Goal: Task Accomplishment & Management: Manage account settings

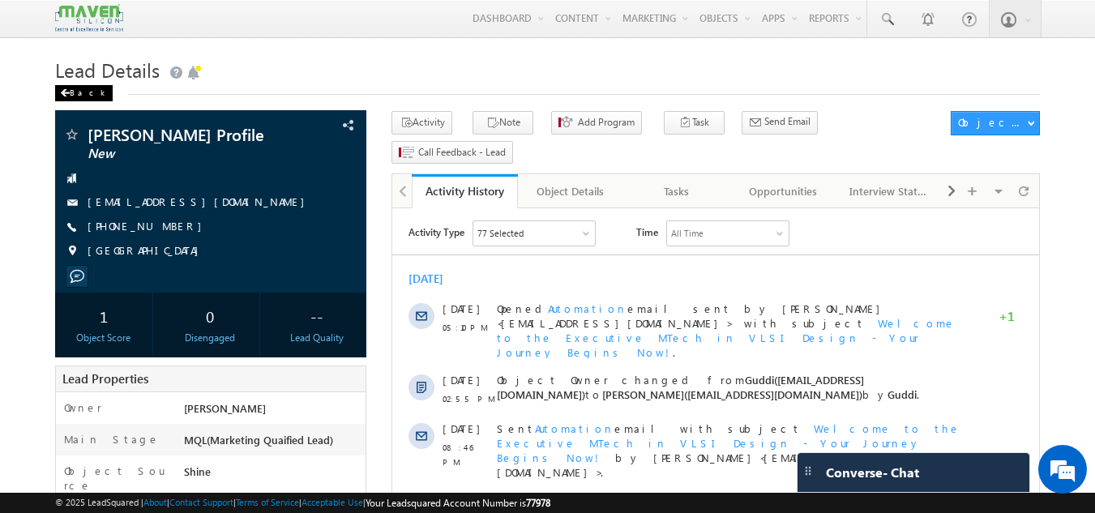
click at [67, 95] on span at bounding box center [65, 93] width 10 height 8
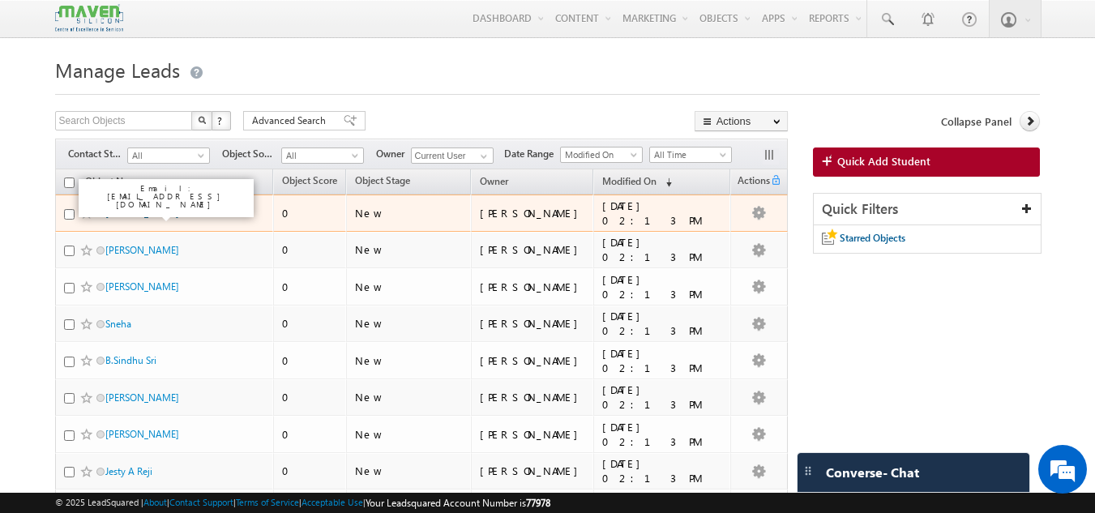
click at [162, 219] on link "Mokshagna Yadav" at bounding box center [142, 213] width 74 height 12
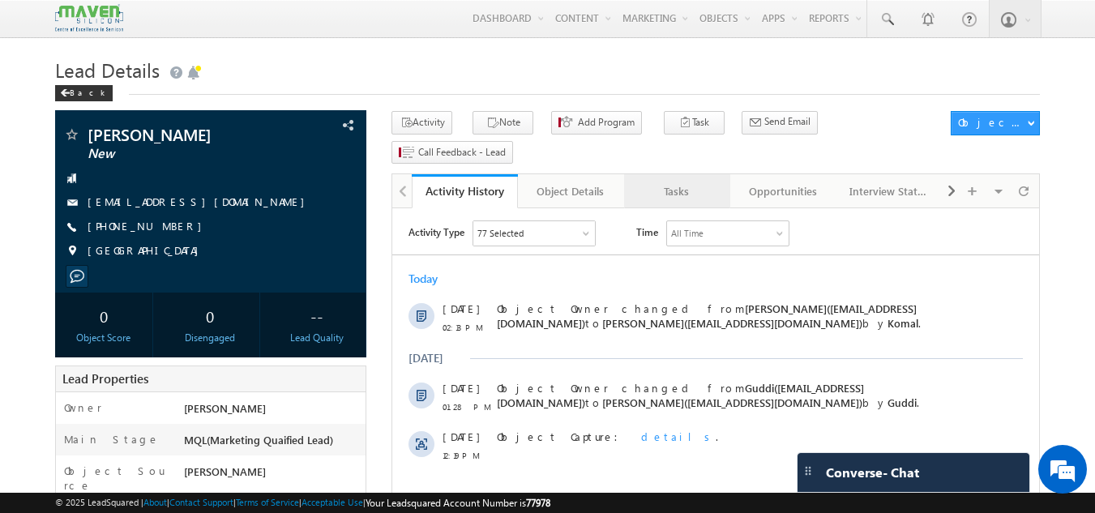
click at [683, 182] on div "Tasks" at bounding box center [676, 191] width 79 height 19
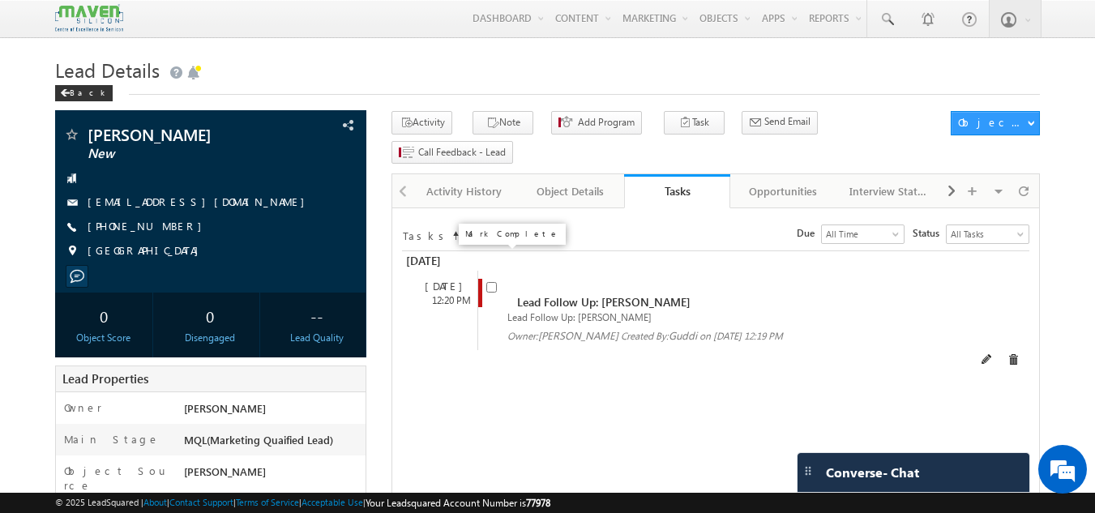
click at [493, 282] on input "checkbox" at bounding box center [491, 287] width 11 height 11
checkbox input "false"
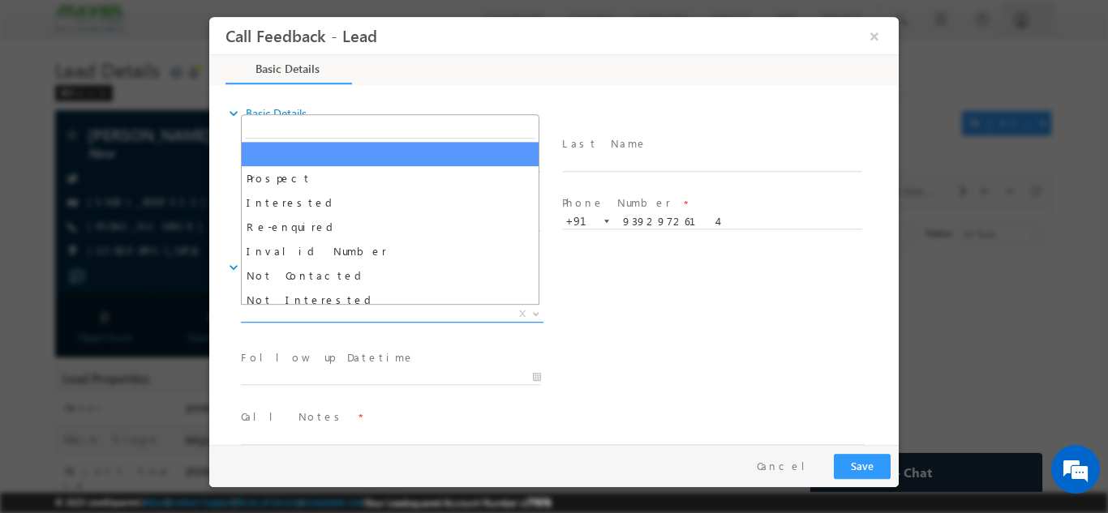
click at [377, 306] on span "X" at bounding box center [392, 314] width 302 height 16
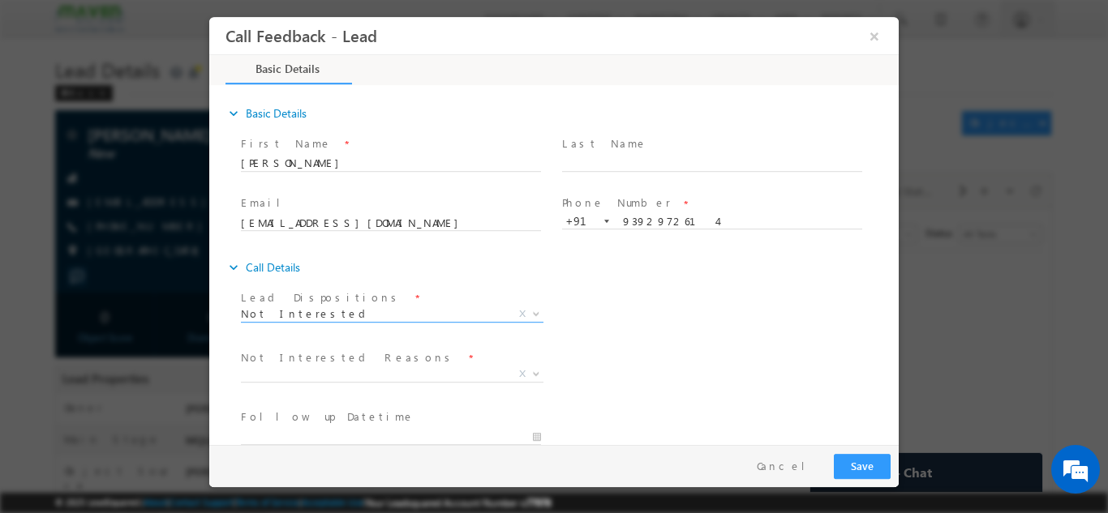
drag, startPoint x: 311, startPoint y: 298, endPoint x: 309, endPoint y: 306, distance: 8.3
click at [309, 300] on label "Lead Dispositions" at bounding box center [321, 296] width 161 height 15
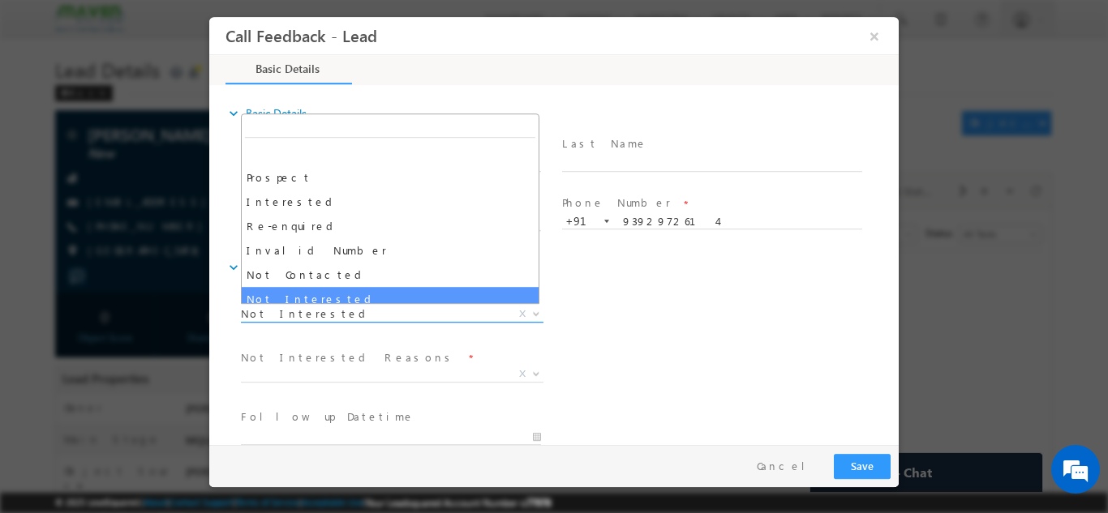
click at [308, 315] on span "Not Interested" at bounding box center [373, 313] width 264 height 15
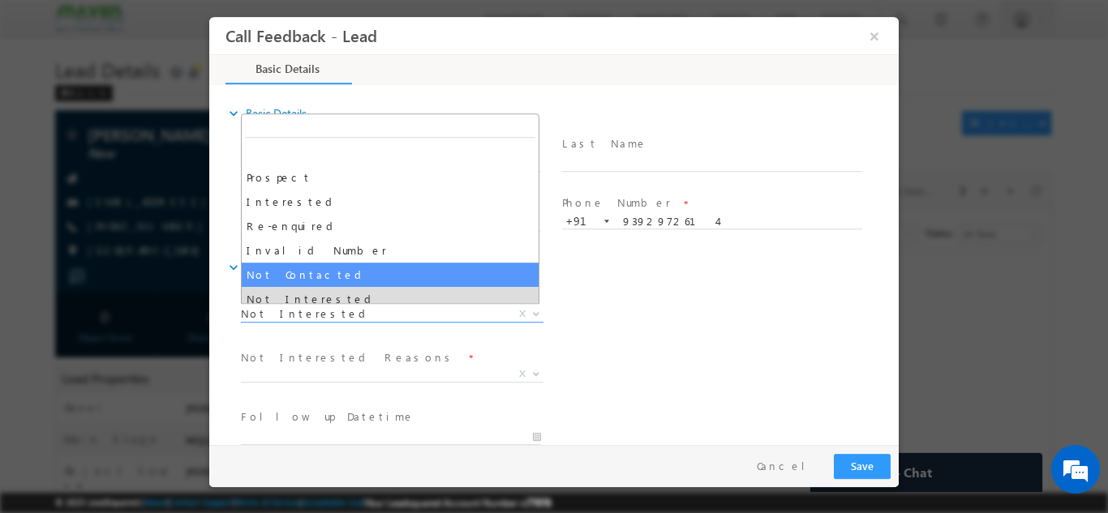
select select "Not Contacted"
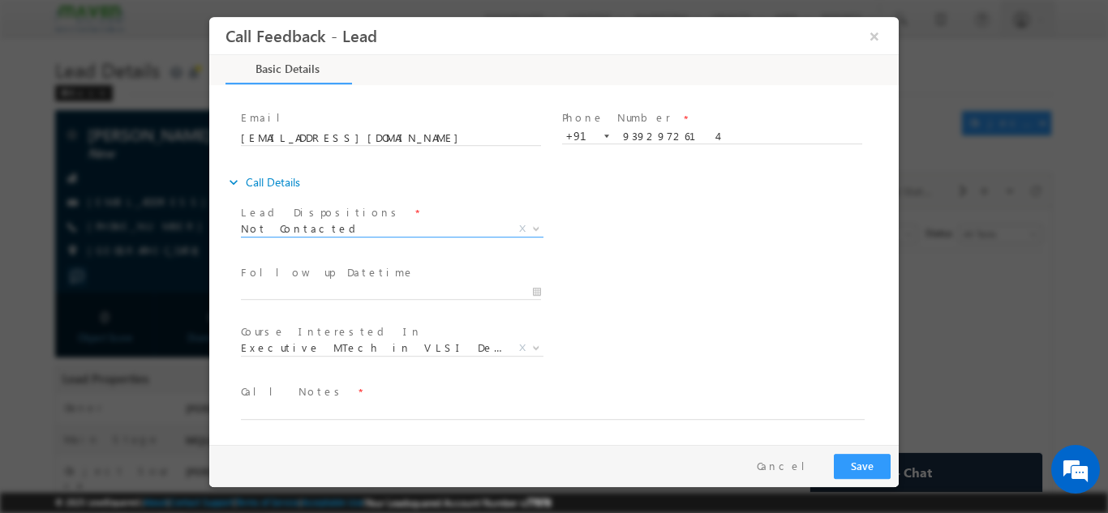
scroll to position [86, 0]
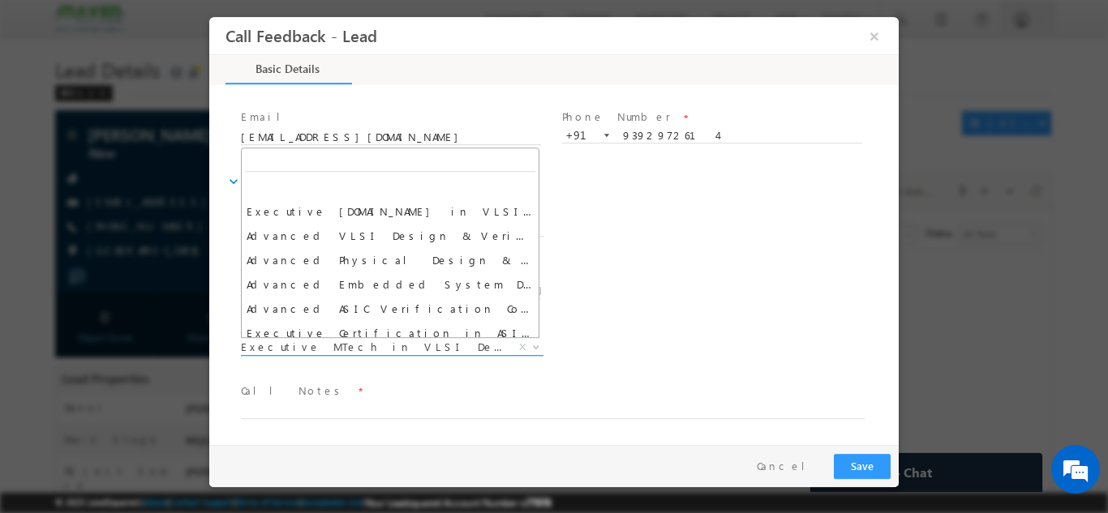
click at [377, 353] on span "Executive MTech in VLSI Design" at bounding box center [373, 346] width 264 height 15
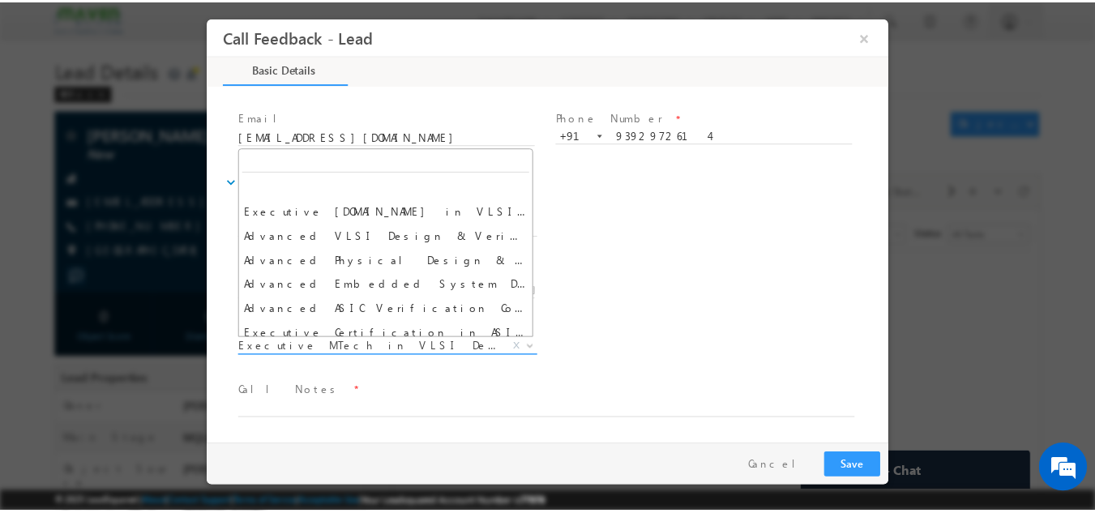
scroll to position [1224, 0]
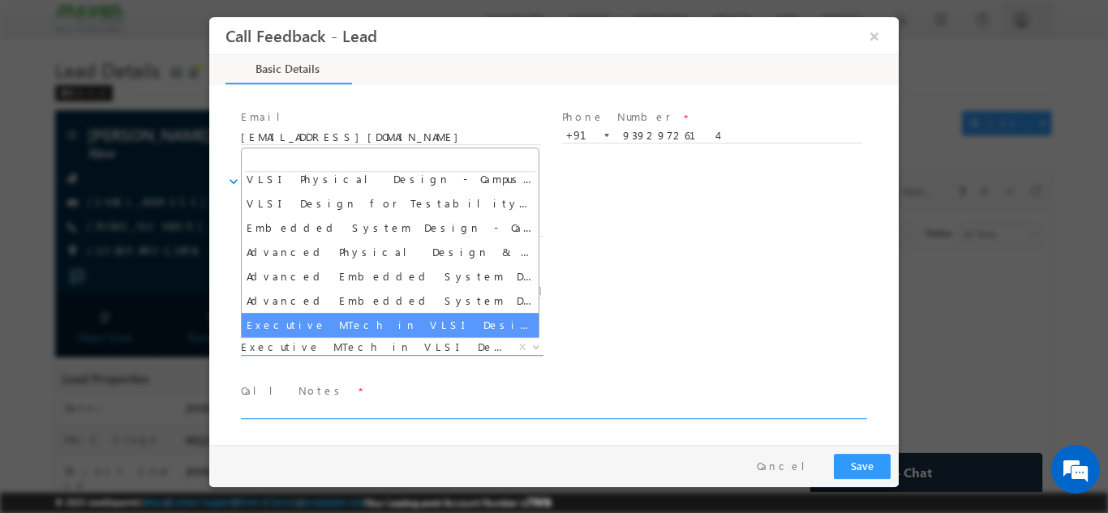
click at [325, 412] on textarea at bounding box center [553, 409] width 624 height 19
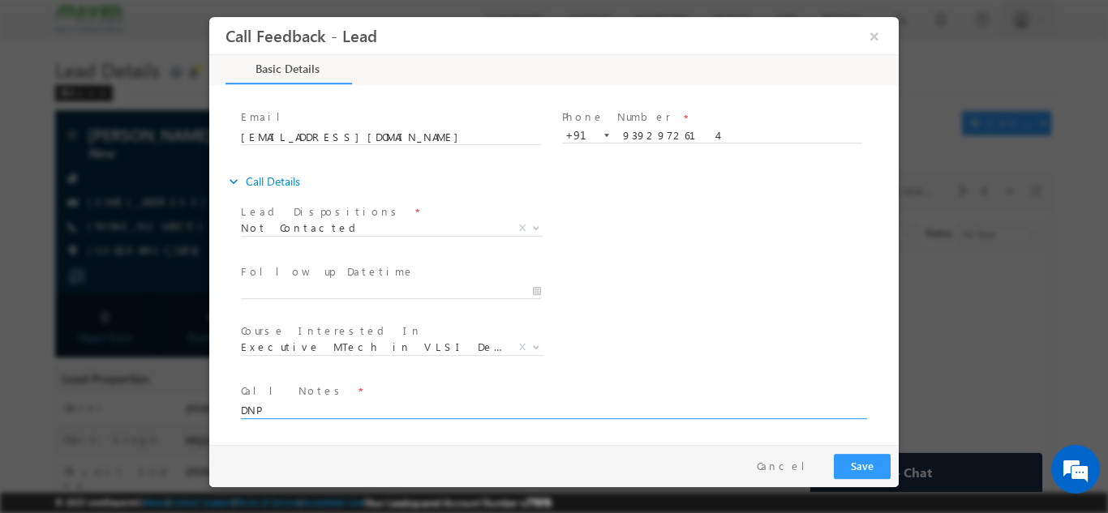
type textarea "DNP"
click at [866, 456] on button "Save" at bounding box center [862, 465] width 57 height 25
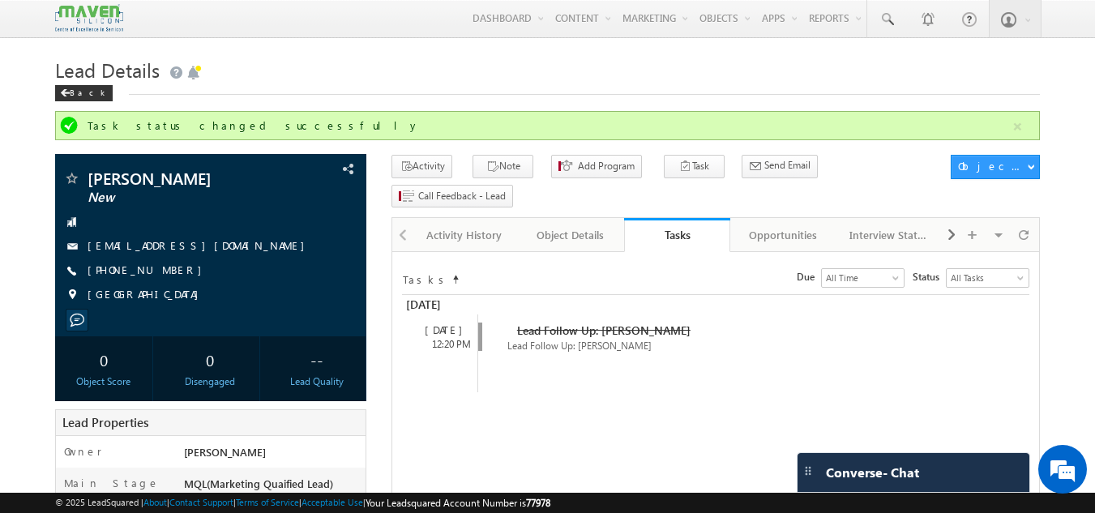
drag, startPoint x: 66, startPoint y: 90, endPoint x: 94, endPoint y: 96, distance: 28.9
click at [66, 90] on span at bounding box center [65, 93] width 10 height 8
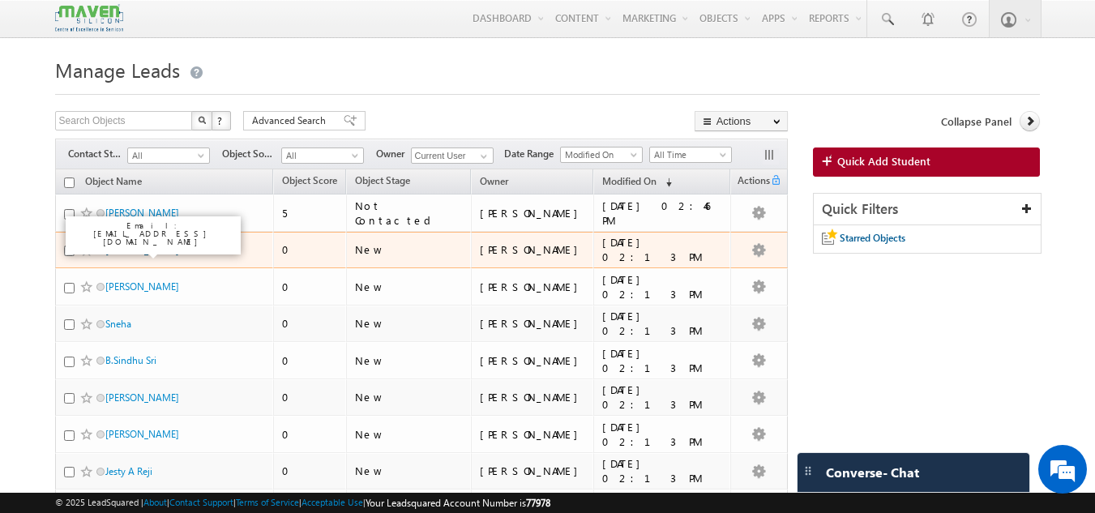
click at [130, 255] on link "[PERSON_NAME]" at bounding box center [142, 250] width 74 height 12
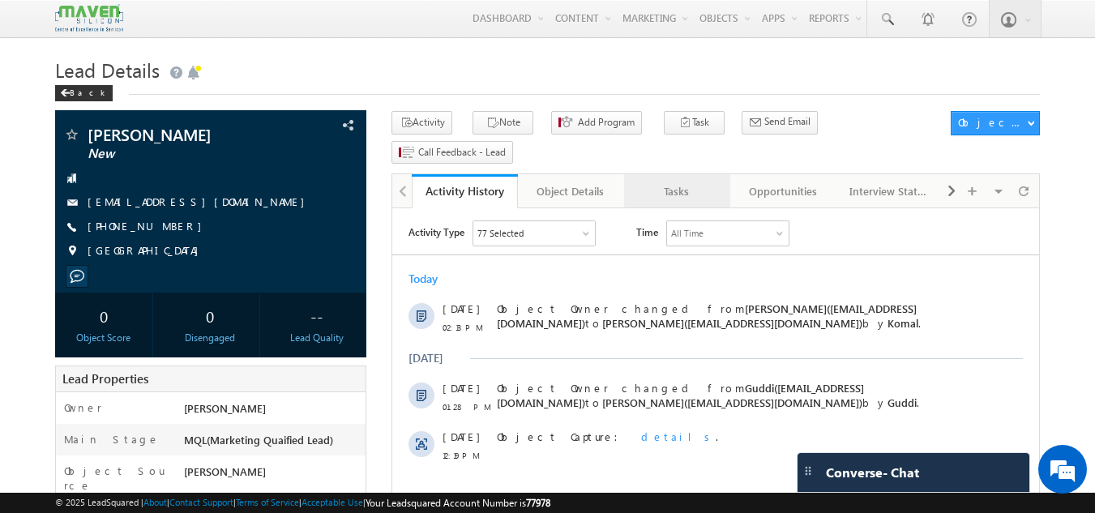
click at [646, 182] on div "Tasks" at bounding box center [676, 191] width 79 height 19
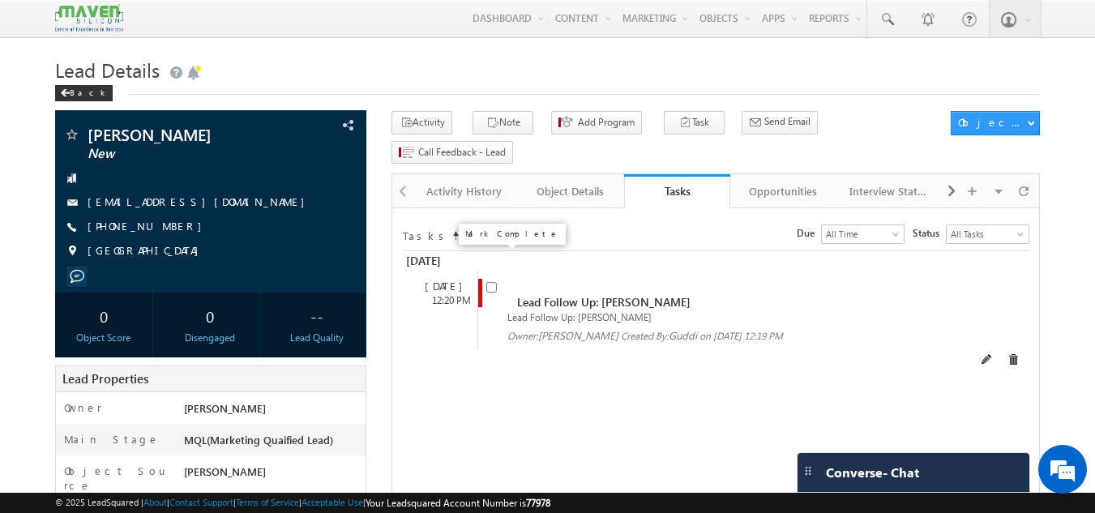
click at [491, 282] on input "checkbox" at bounding box center [491, 287] width 11 height 11
checkbox input "false"
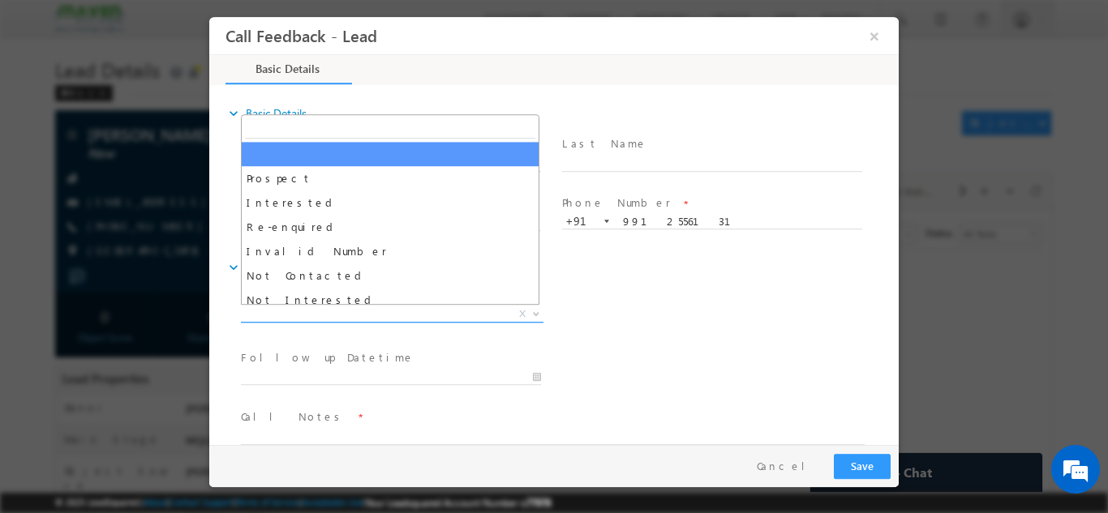
click at [319, 312] on span "X" at bounding box center [392, 314] width 302 height 16
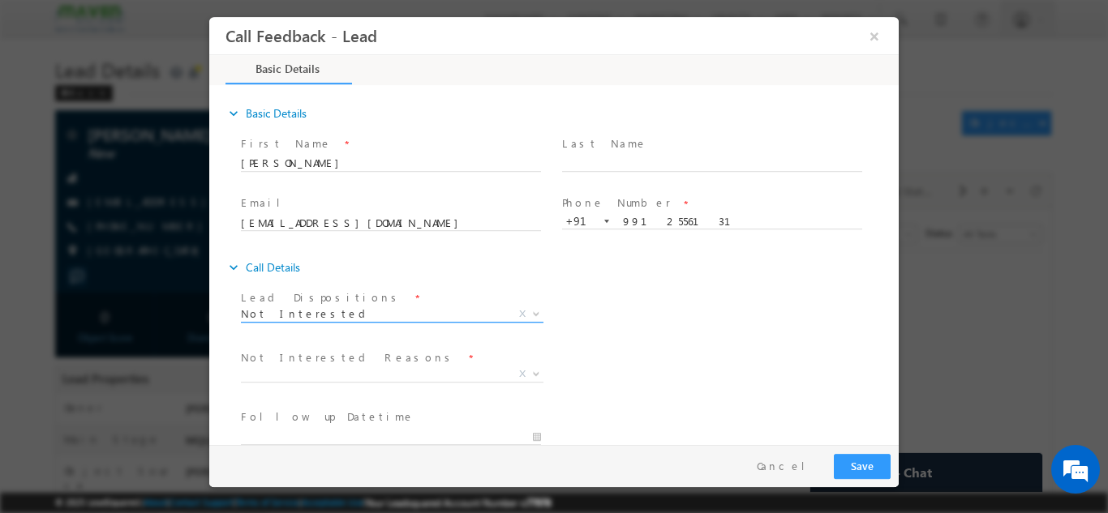
click at [331, 320] on span "Prospect Interested Re-enquired Invalid Number Not Contacted Not Interested In …" at bounding box center [398, 315] width 315 height 19
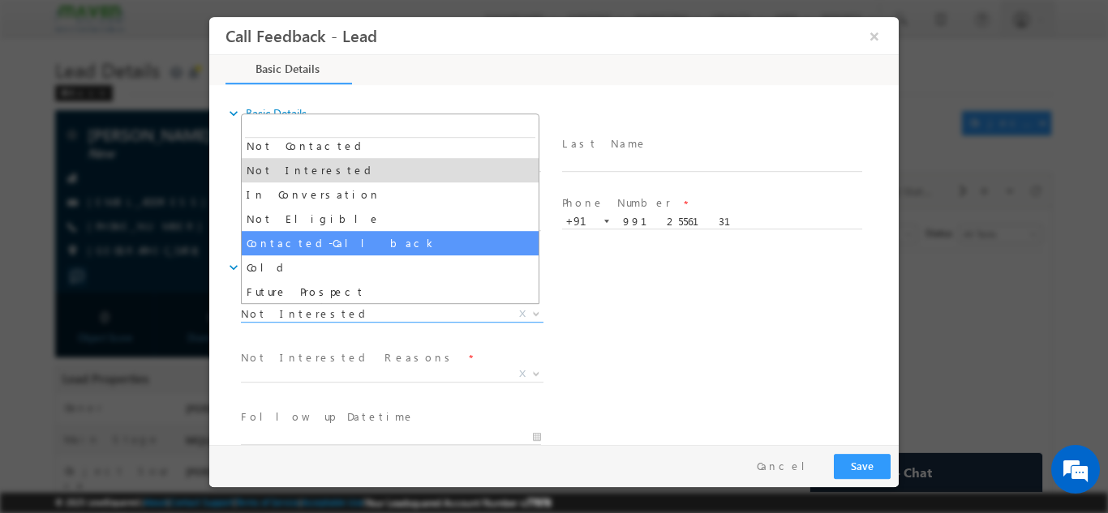
scroll to position [154, 0]
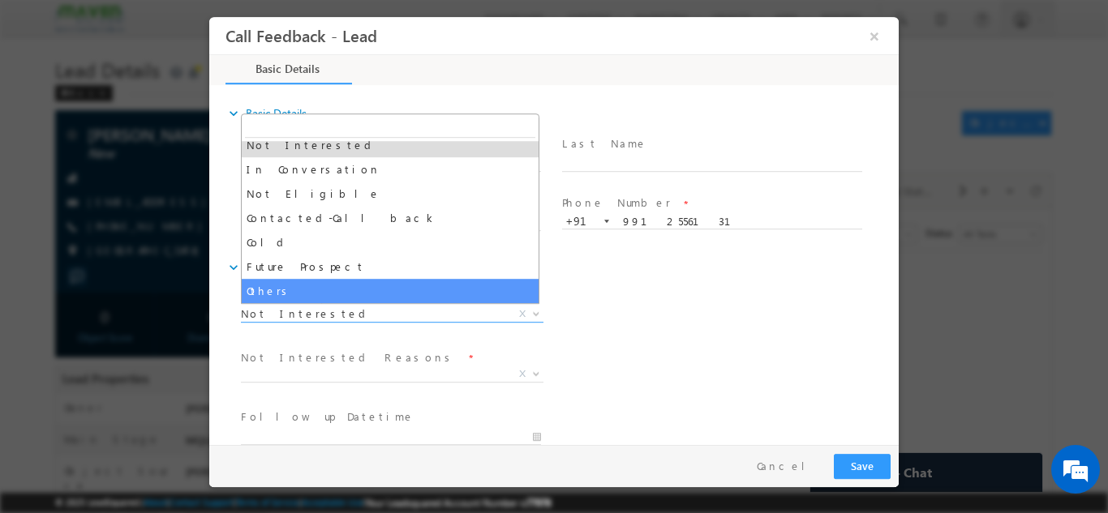
select select "Others"
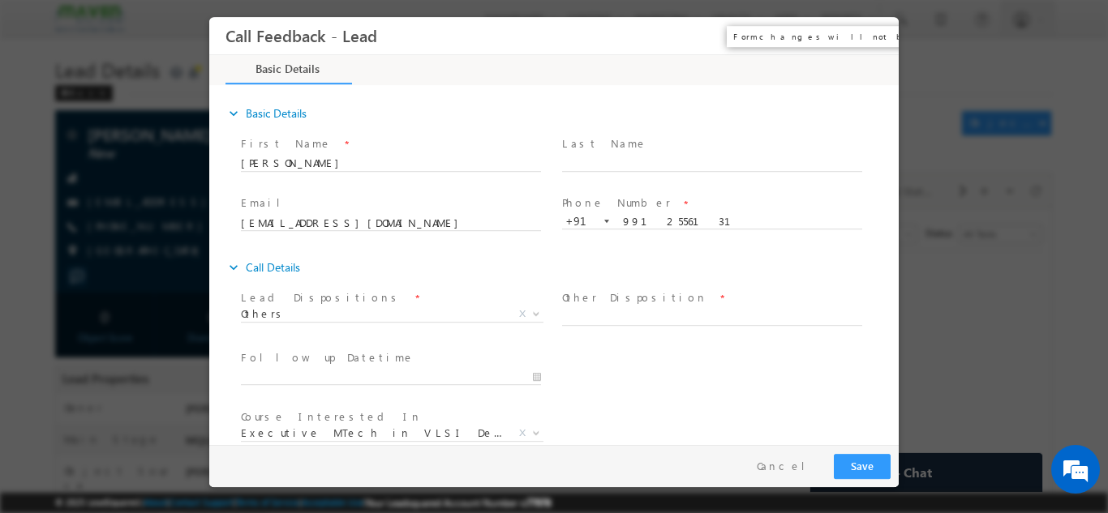
click at [868, 36] on button "×" at bounding box center [874, 35] width 28 height 30
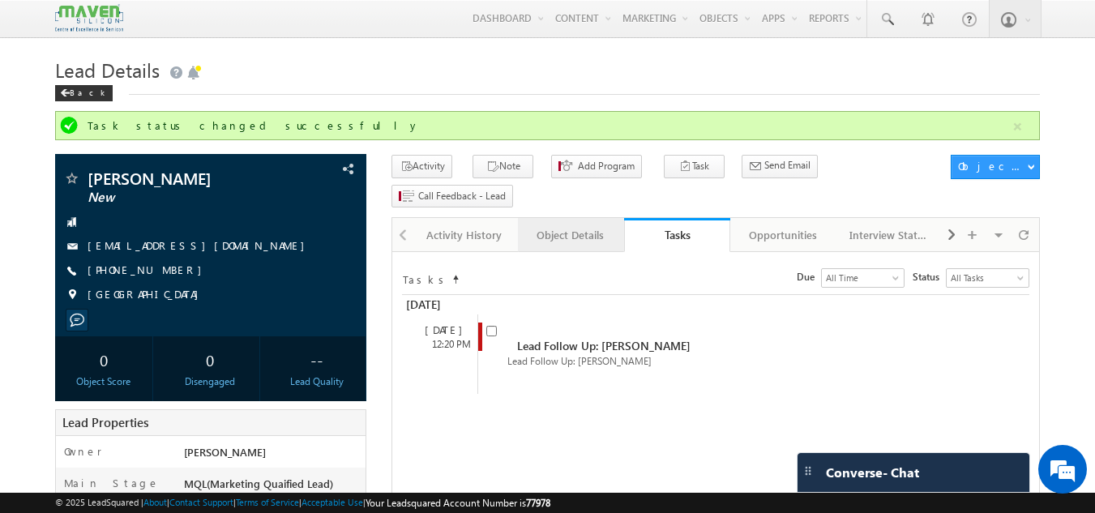
click at [564, 225] on div "Object Details" at bounding box center [570, 234] width 79 height 19
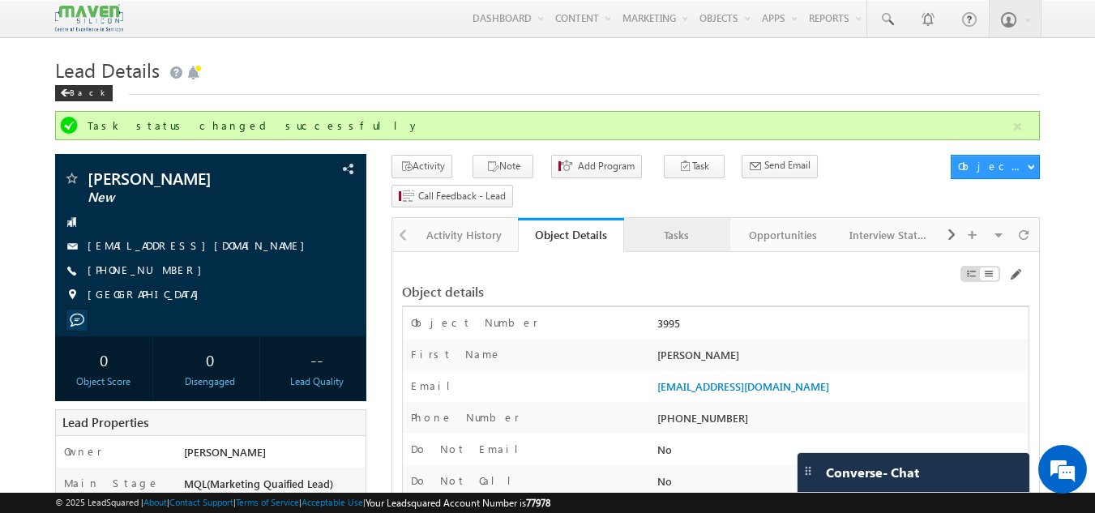
click at [660, 225] on div "Tasks" at bounding box center [676, 234] width 79 height 19
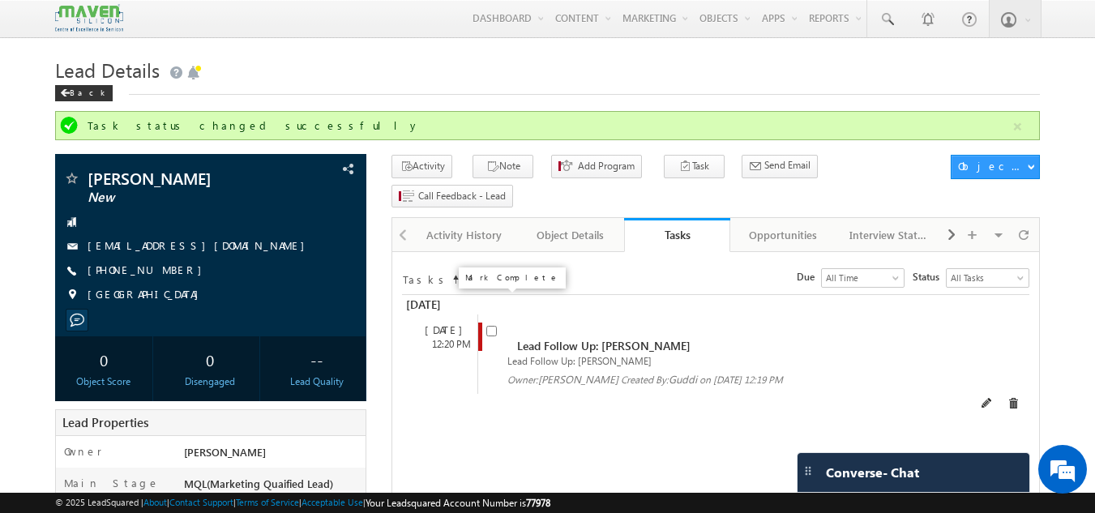
click at [488, 326] on input "checkbox" at bounding box center [491, 331] width 11 height 11
checkbox input "false"
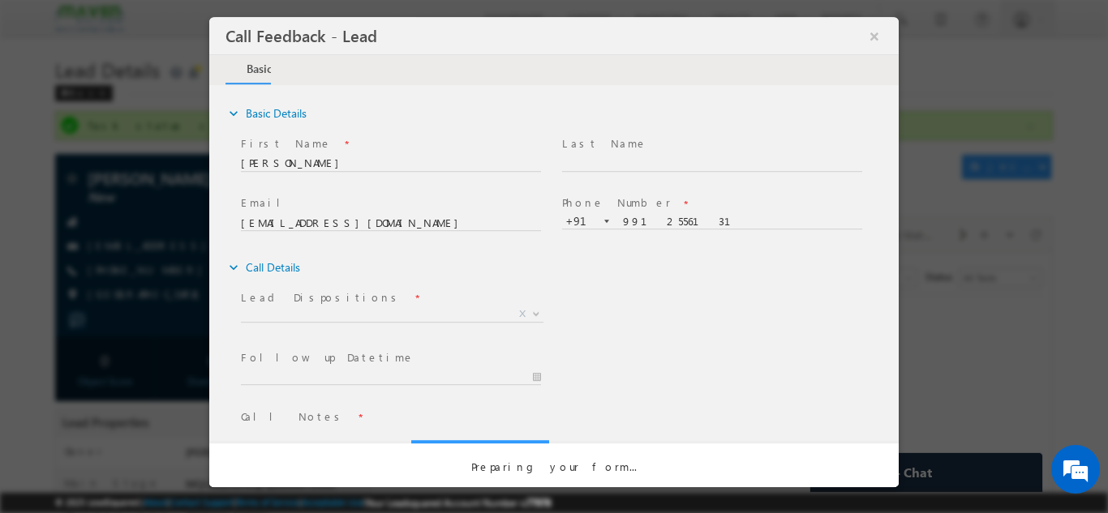
scroll to position [0, 0]
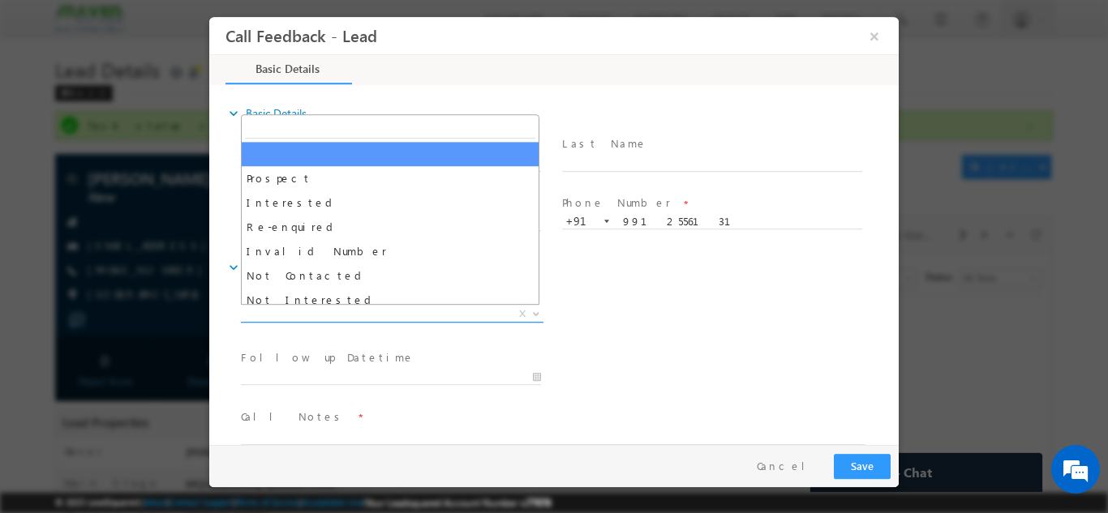
click at [341, 306] on span "X" at bounding box center [392, 314] width 302 height 16
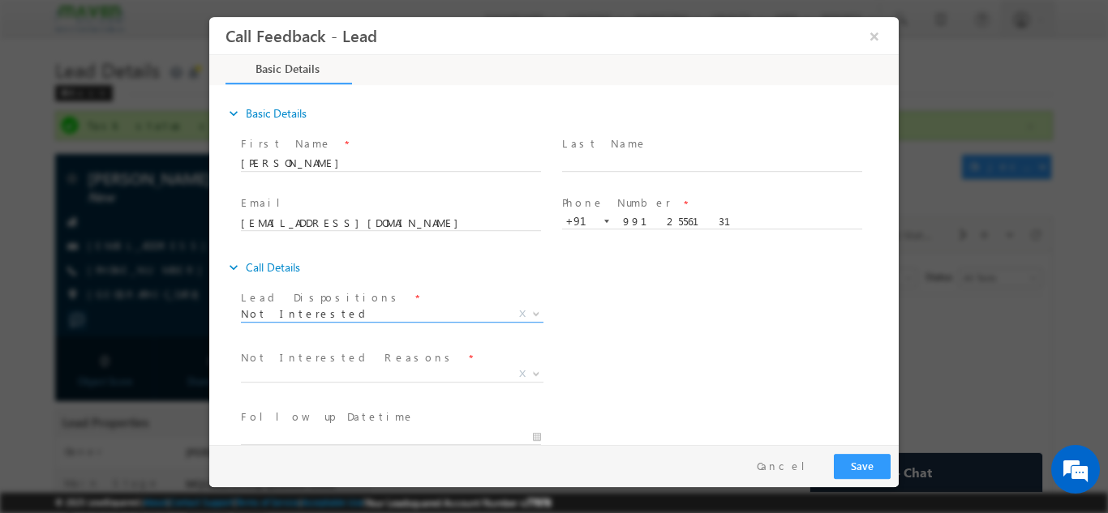
click at [325, 322] on span "Not Interested X" at bounding box center [392, 317] width 302 height 16
click at [334, 315] on span "Not Interested" at bounding box center [373, 313] width 264 height 15
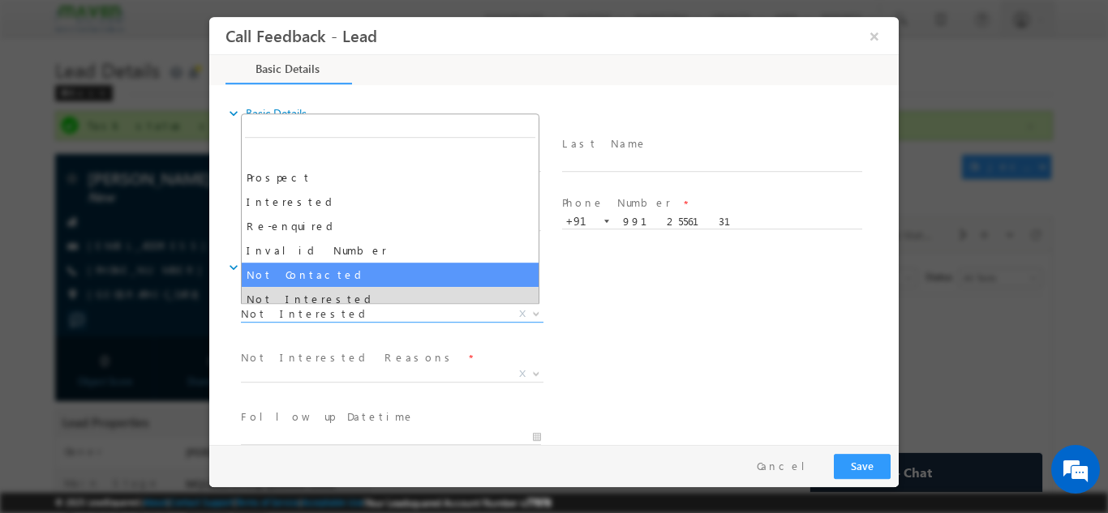
select select "Not Contacted"
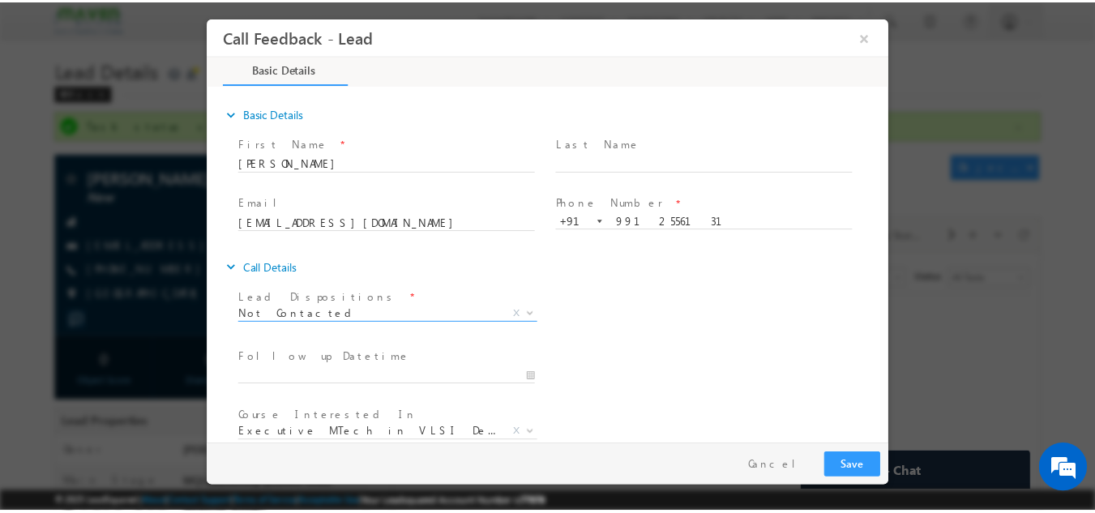
scroll to position [86, 0]
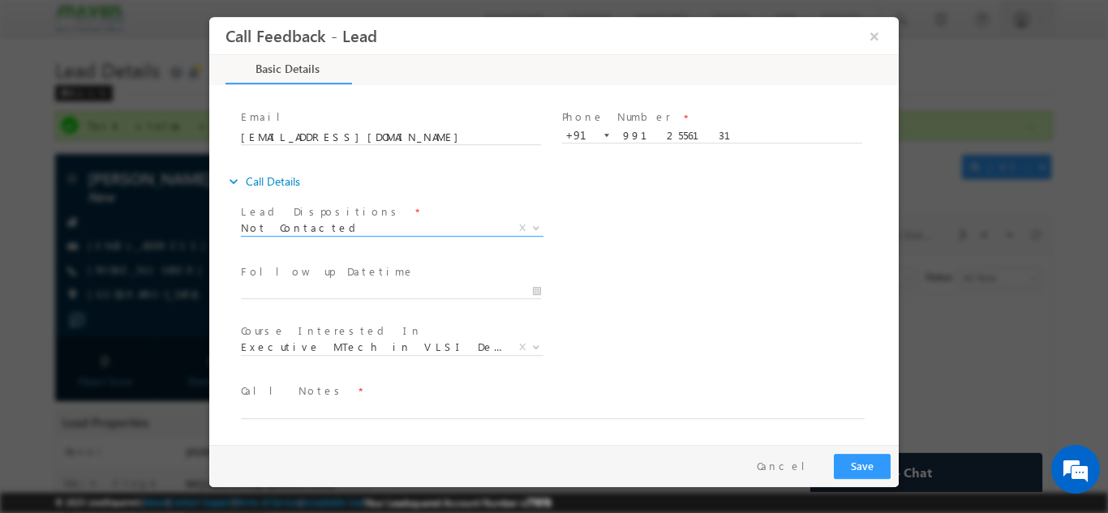
click at [335, 398] on span "Call Notes *" at bounding box center [544, 391] width 606 height 18
click at [339, 410] on textarea at bounding box center [553, 409] width 624 height 19
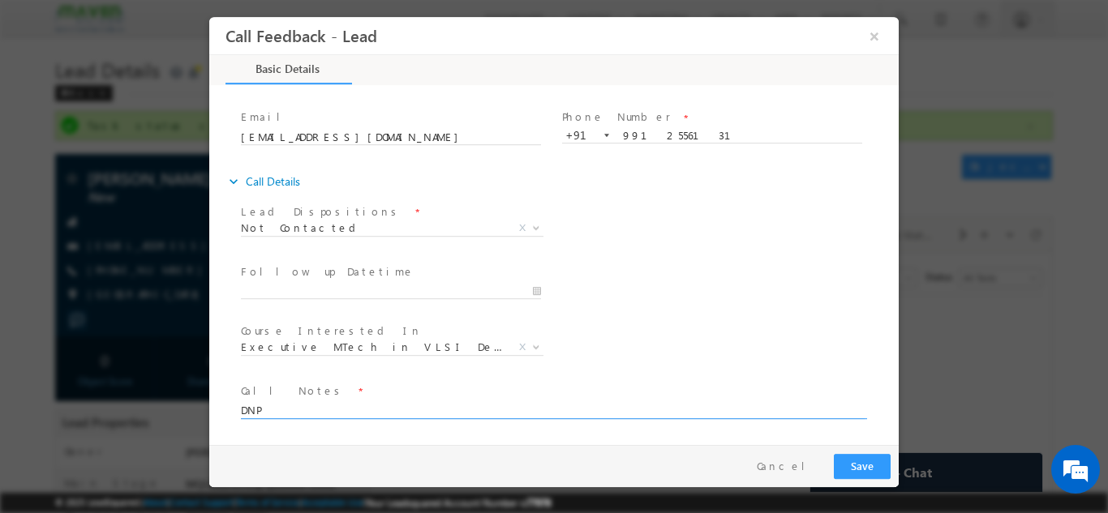
type textarea "DNP"
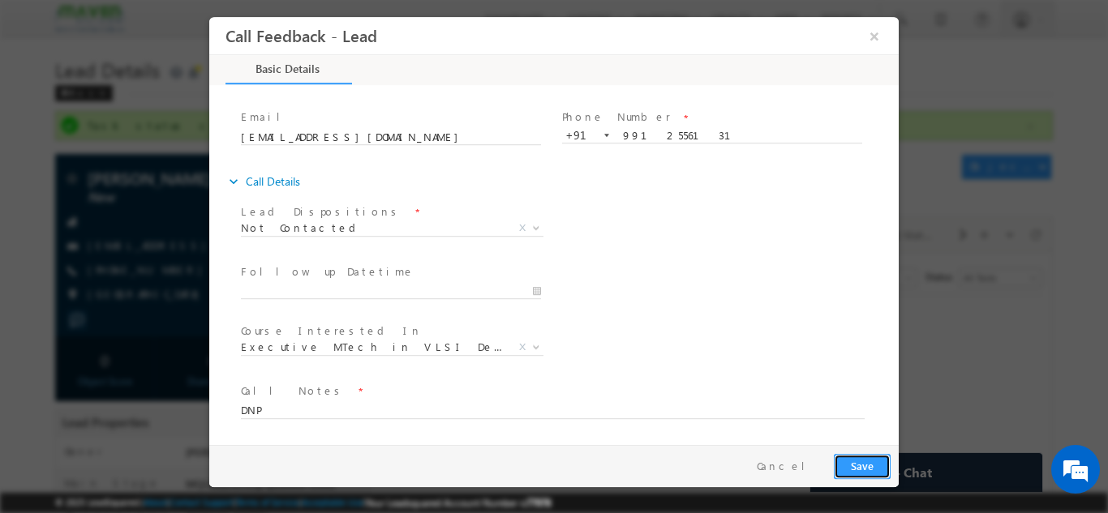
click at [869, 469] on button "Save" at bounding box center [862, 465] width 57 height 25
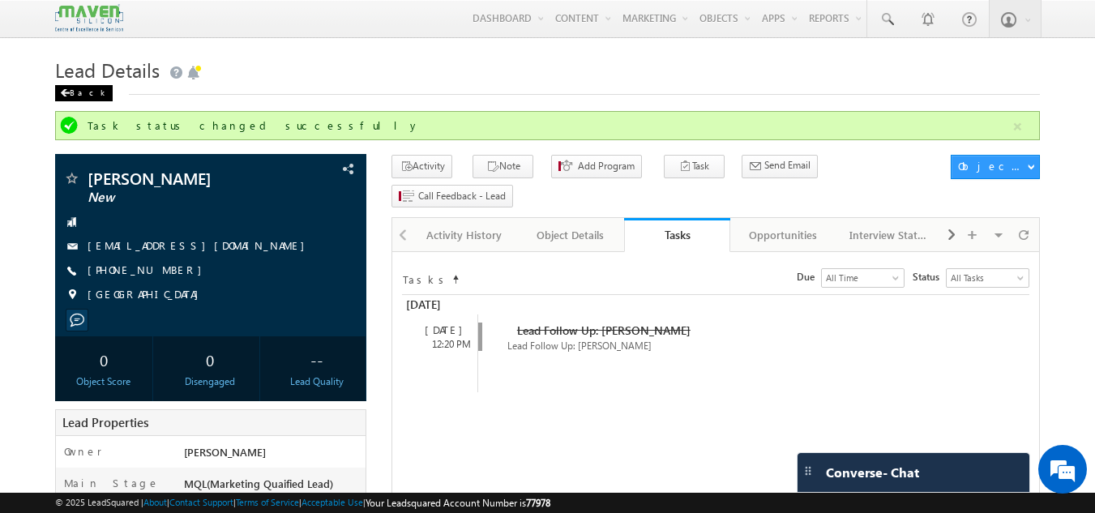
click at [75, 87] on div "Back" at bounding box center [84, 93] width 58 height 16
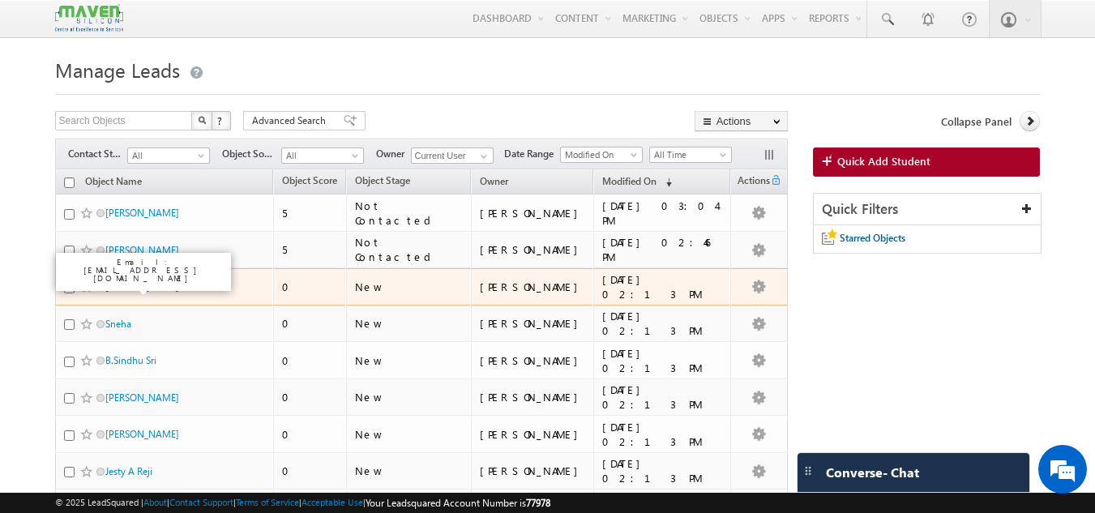
click at [113, 282] on link "[PERSON_NAME]" at bounding box center [142, 287] width 74 height 12
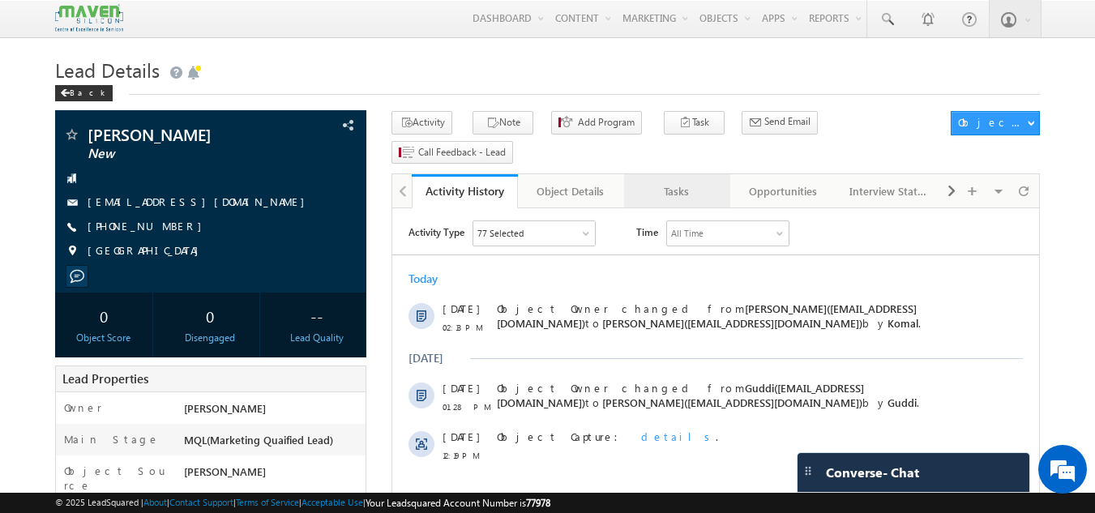
click at [696, 182] on div "Tasks" at bounding box center [676, 191] width 79 height 19
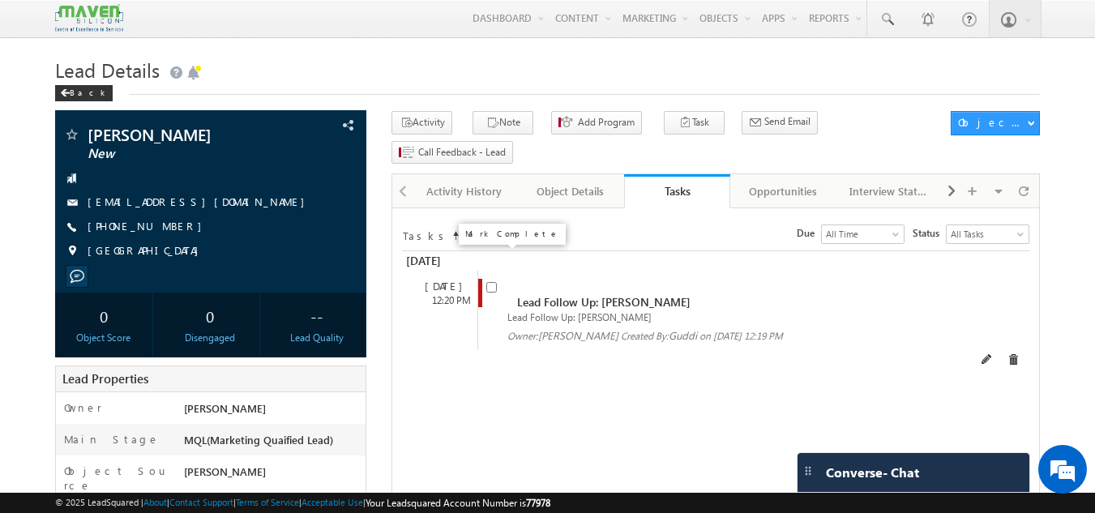
click at [491, 282] on input "checkbox" at bounding box center [491, 287] width 11 height 11
checkbox input "false"
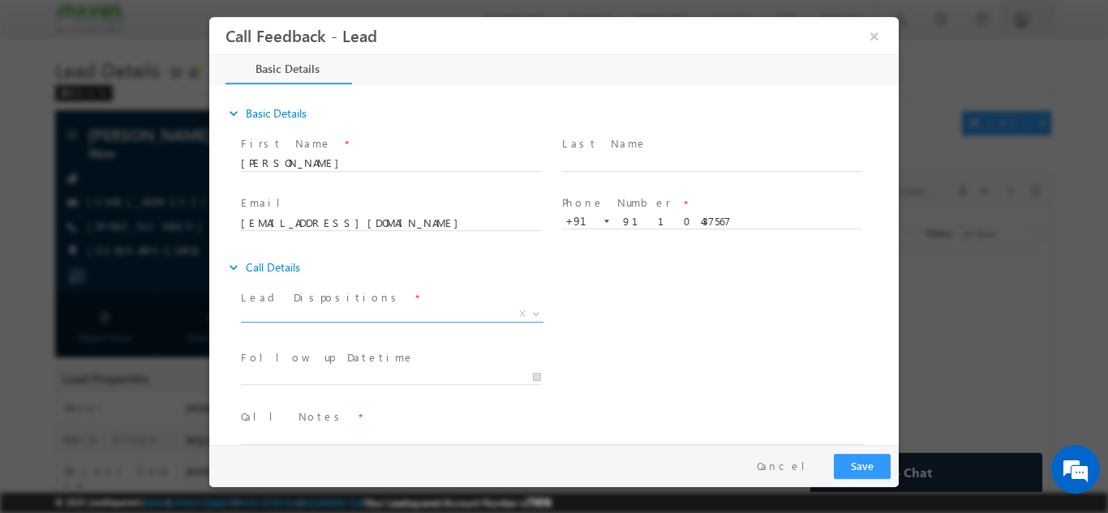
click at [409, 311] on span "X" at bounding box center [392, 314] width 302 height 16
click at [384, 300] on span "Lead Dispositions *" at bounding box center [390, 298] width 299 height 18
click at [383, 306] on span "Not Interested" at bounding box center [373, 313] width 264 height 15
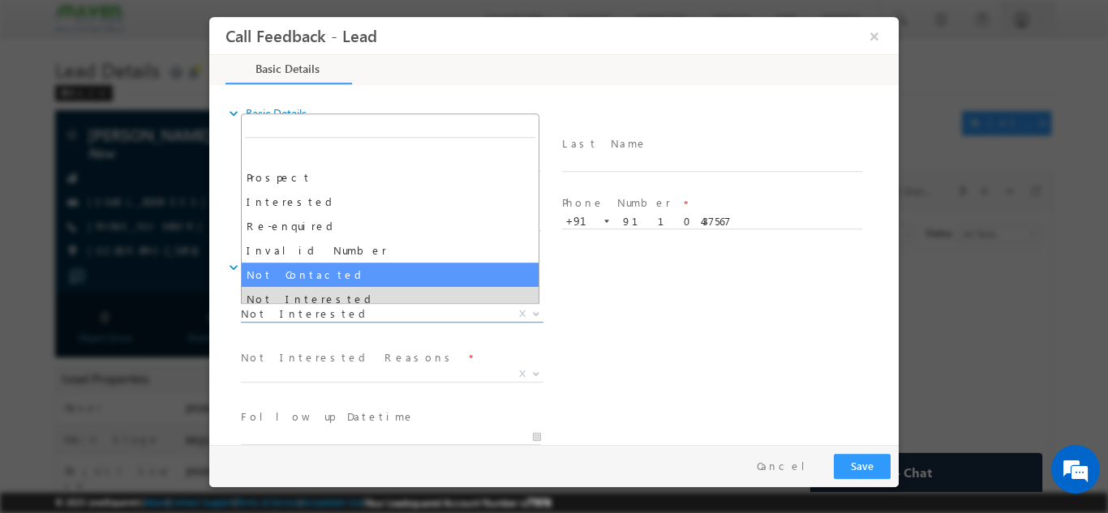
select select "Not Contacted"
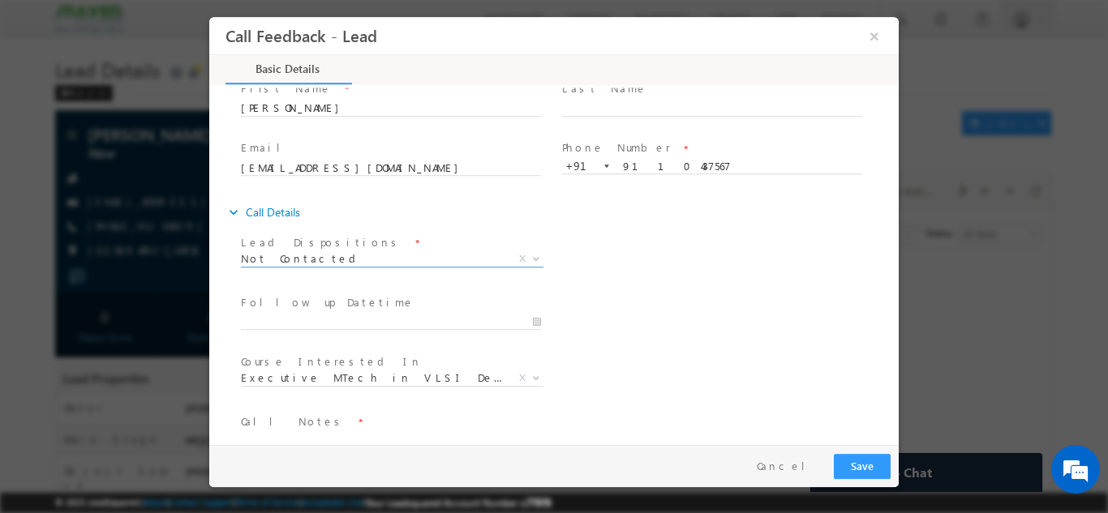
scroll to position [81, 0]
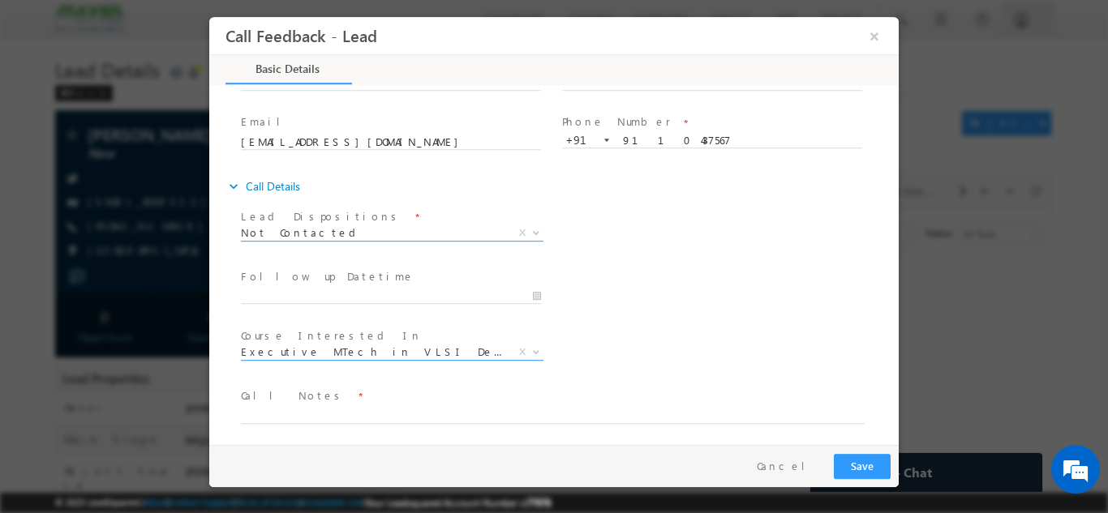
click at [376, 350] on span "Executive MTech in VLSI Design" at bounding box center [373, 351] width 264 height 15
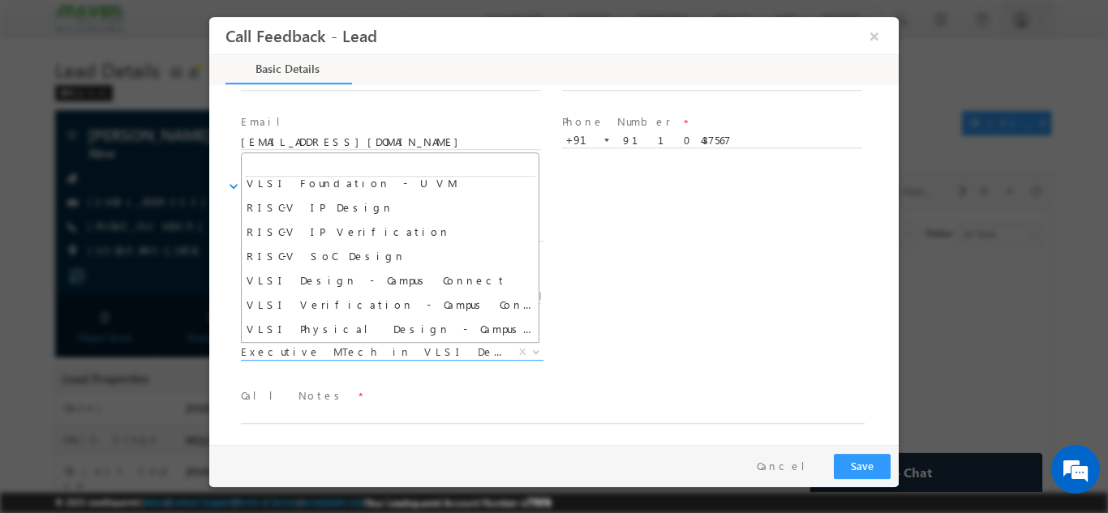
scroll to position [819, 0]
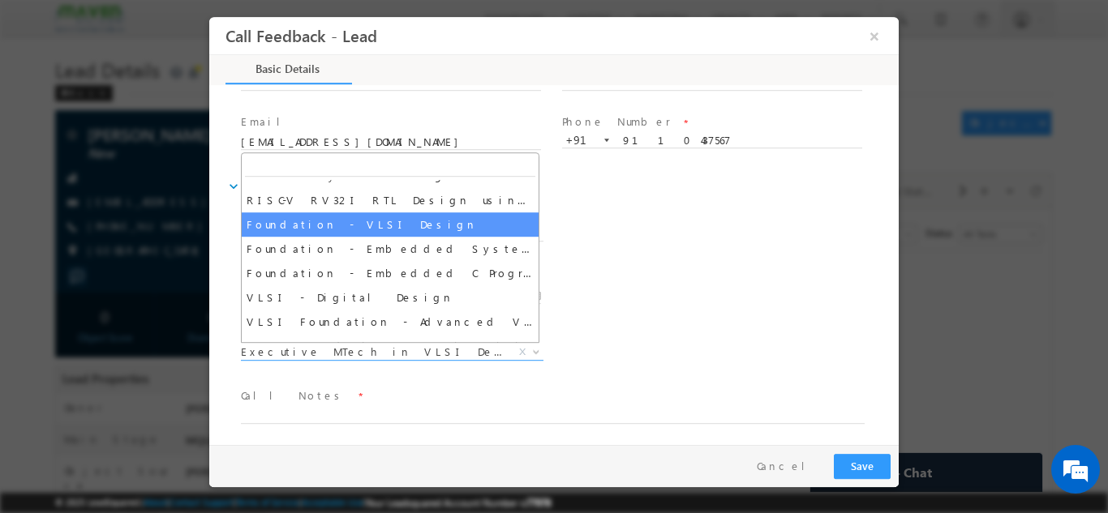
click at [849, 216] on div "Lead Dispositions * Prospect Interested Re-enquired Invalid Number Not Contacte…" at bounding box center [568, 234] width 661 height 60
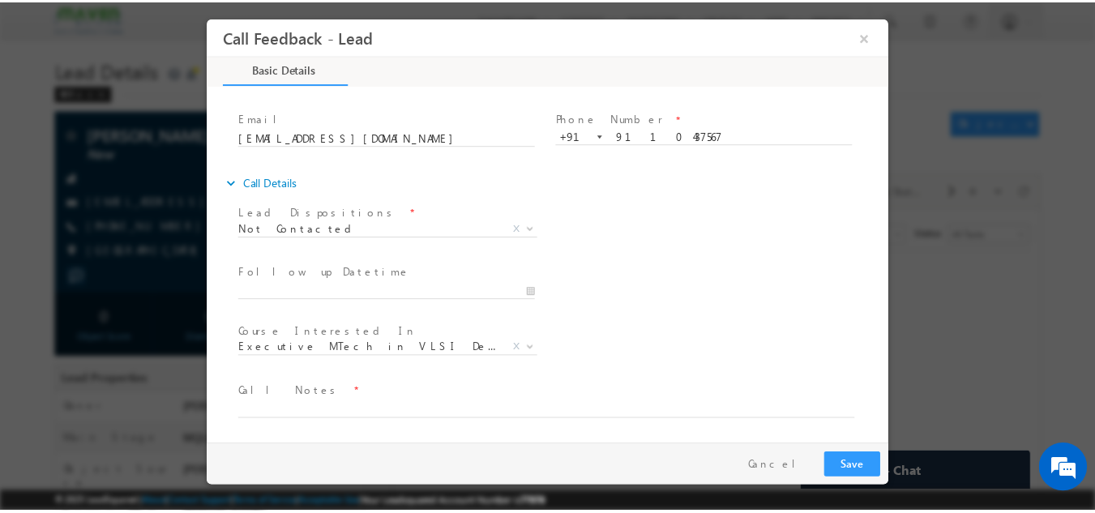
scroll to position [86, 0]
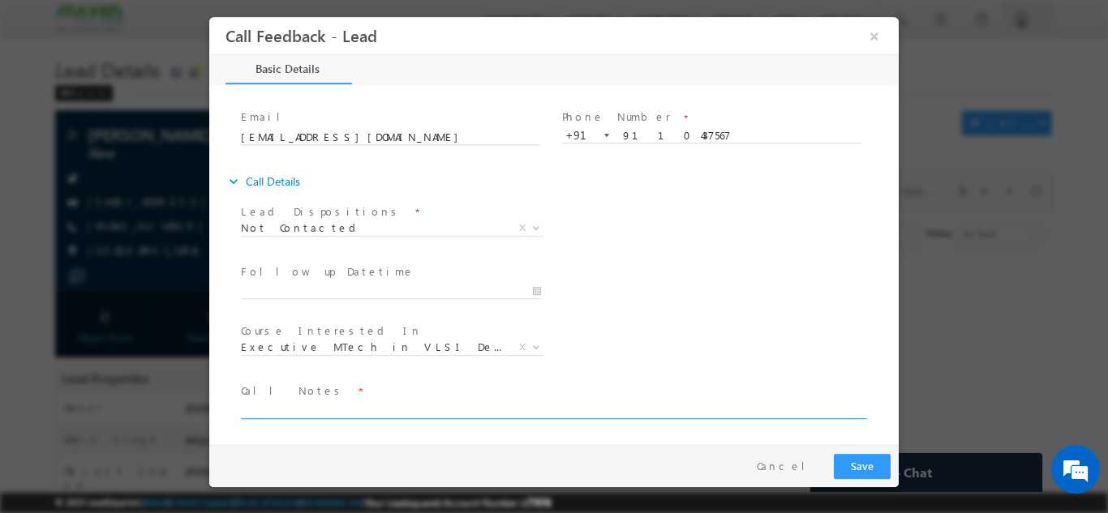
click at [294, 405] on textarea at bounding box center [553, 409] width 624 height 19
type textarea "DNP"
click at [874, 463] on button "Save" at bounding box center [862, 465] width 57 height 25
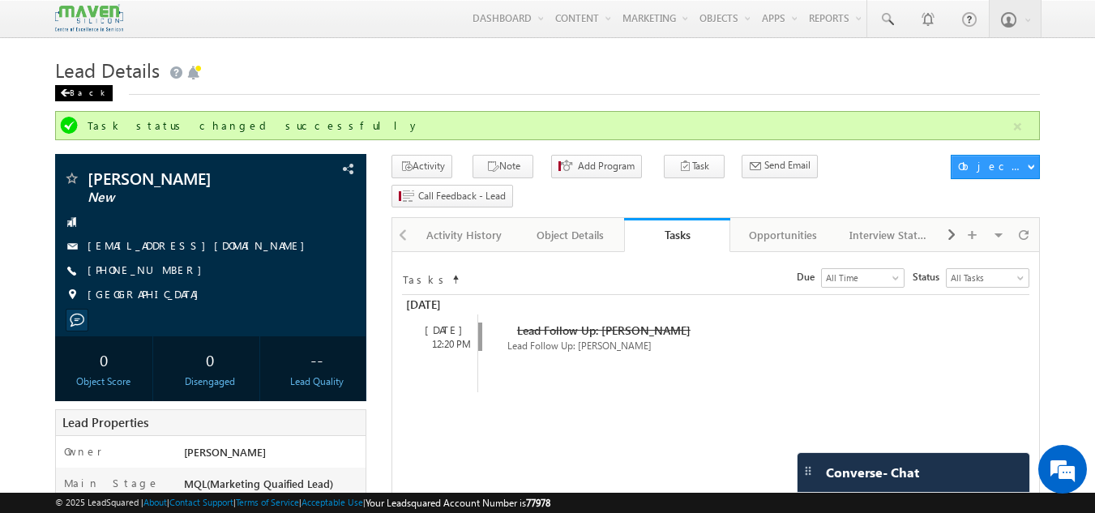
click at [80, 88] on div "Back" at bounding box center [84, 93] width 58 height 16
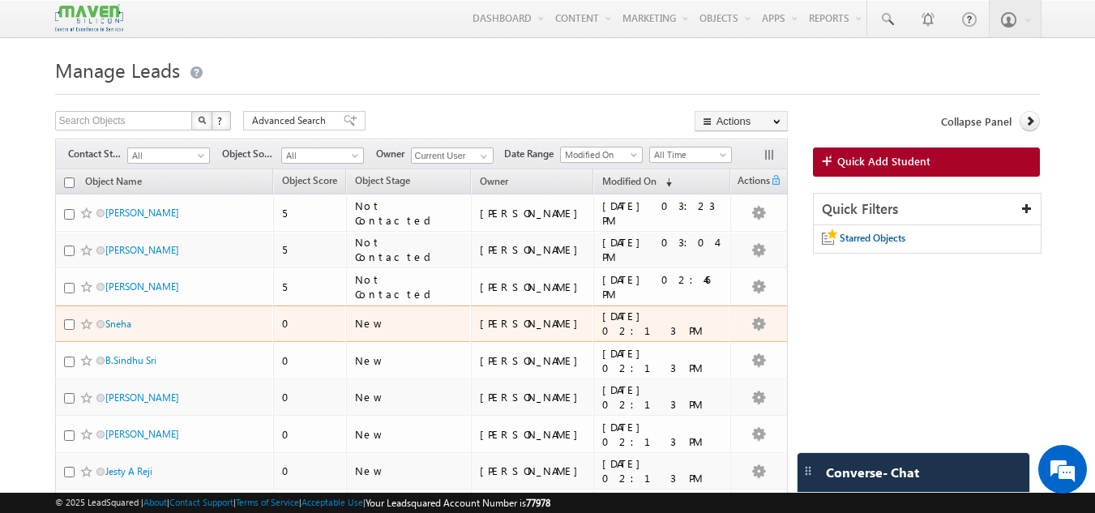
click at [119, 331] on span "Sneha" at bounding box center [159, 323] width 109 height 15
click at [125, 328] on link "Sneha" at bounding box center [118, 324] width 26 height 12
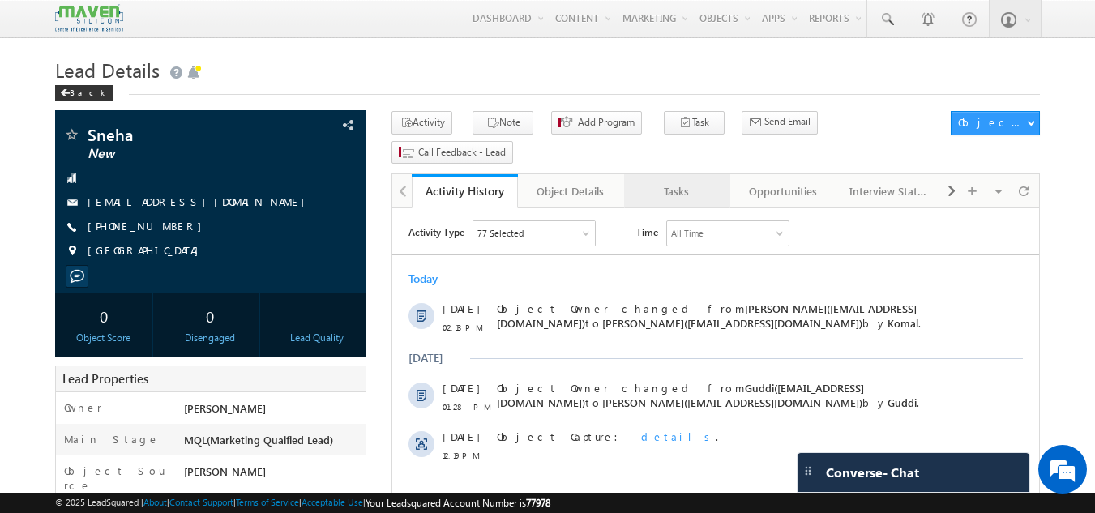
click at [668, 182] on div "Tasks" at bounding box center [676, 191] width 79 height 19
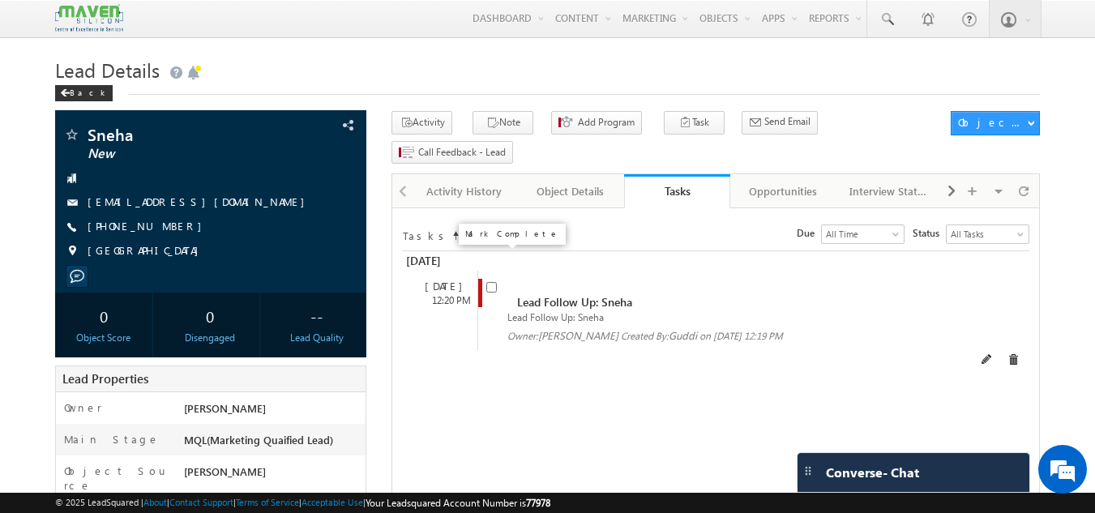
click at [489, 279] on span at bounding box center [491, 286] width 11 height 14
click at [490, 279] on span at bounding box center [491, 286] width 11 height 14
click at [490, 282] on input "checkbox" at bounding box center [491, 287] width 11 height 11
checkbox input "false"
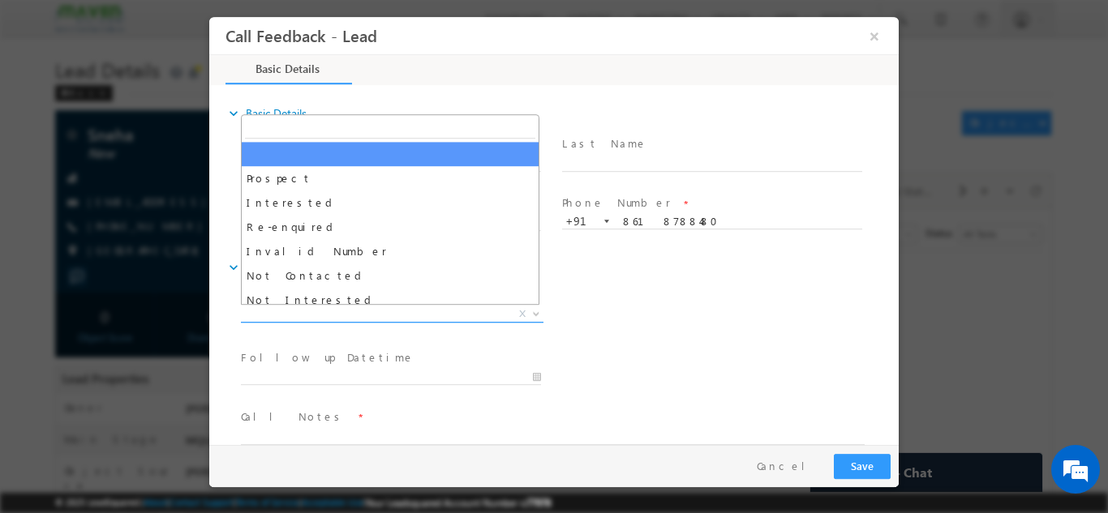
click at [353, 312] on span "X" at bounding box center [392, 314] width 302 height 16
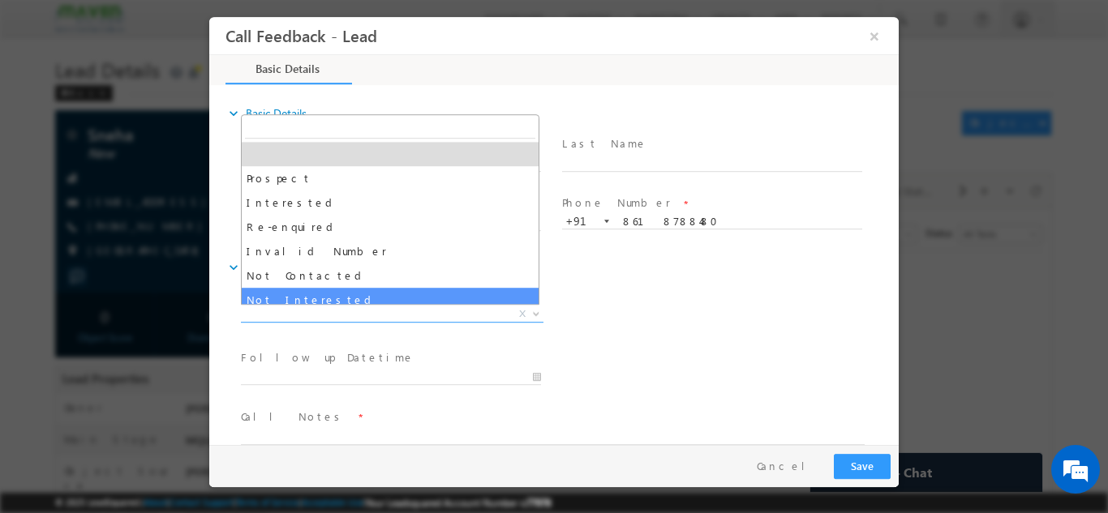
select select "Not Interested"
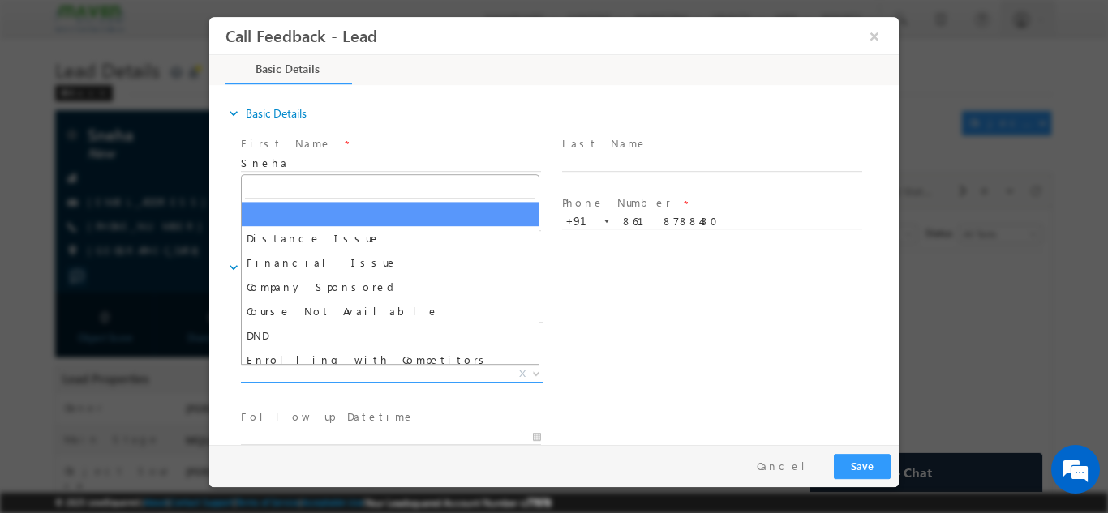
click at [331, 377] on span "X" at bounding box center [392, 374] width 302 height 16
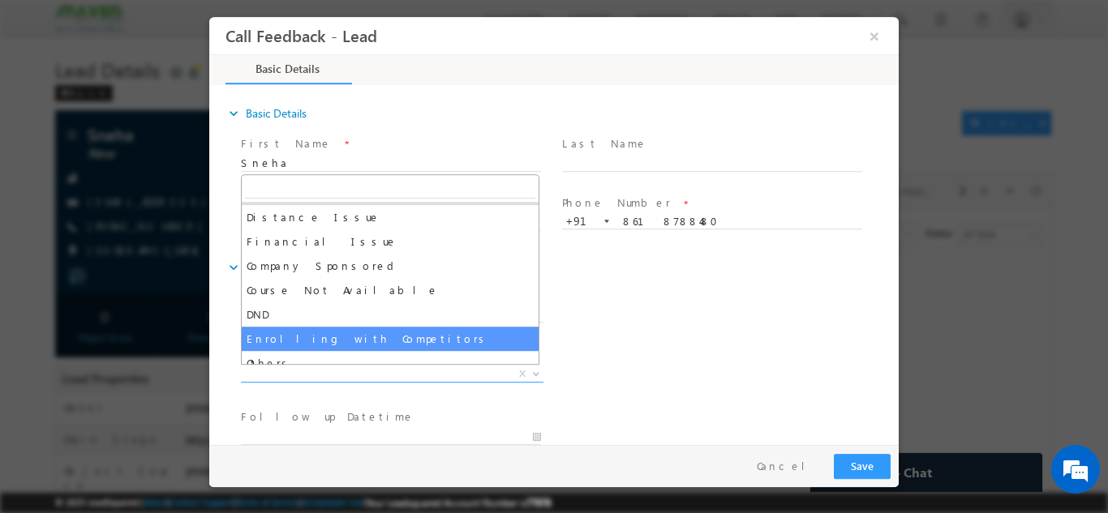
scroll to position [32, 0]
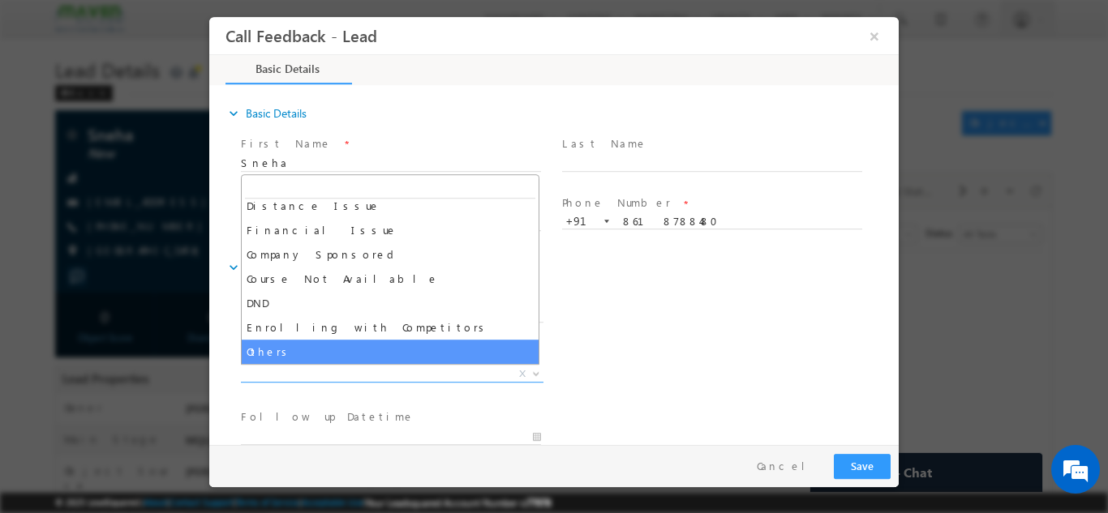
select select "Others"
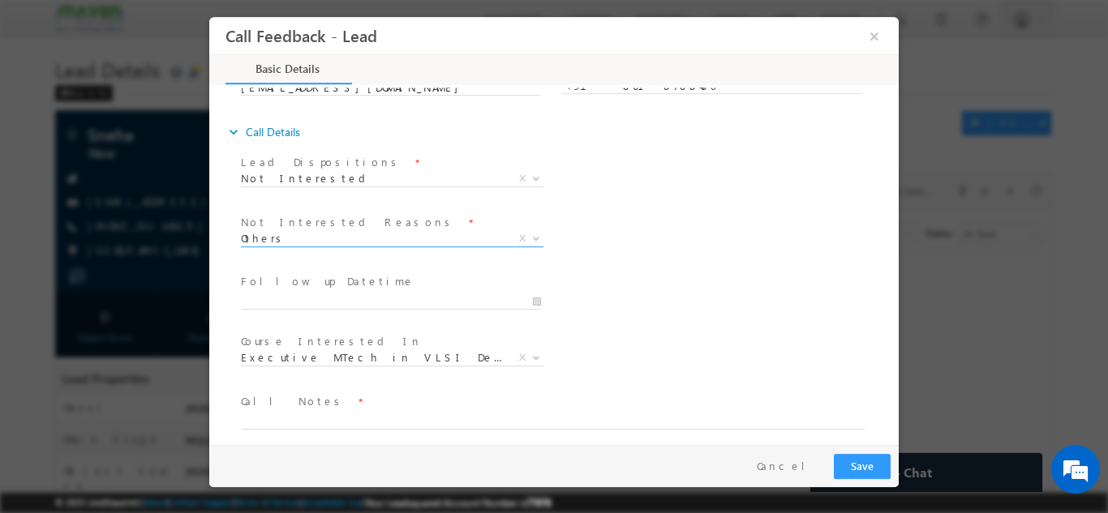
scroll to position [146, 0]
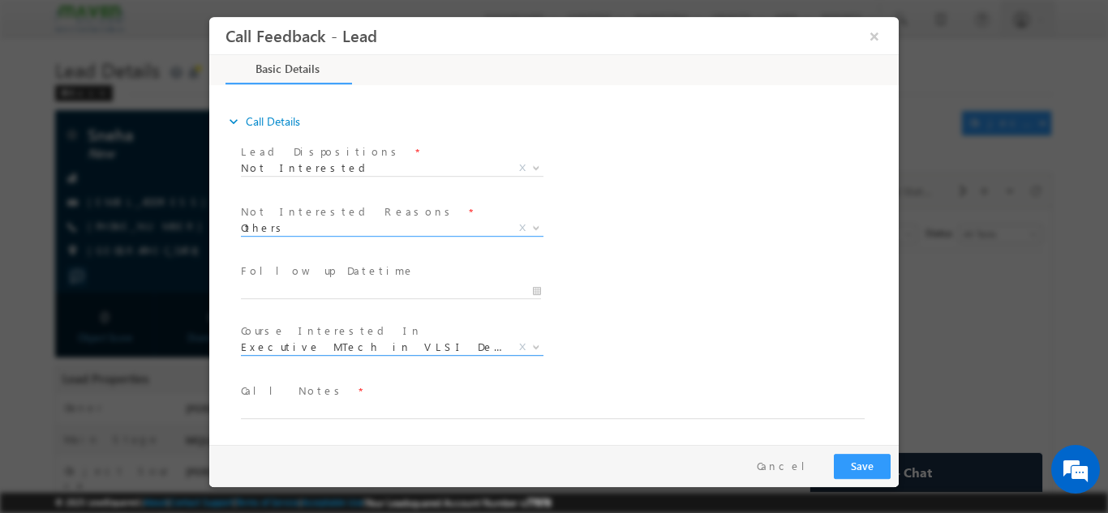
click at [344, 343] on span "Executive MTech in VLSI Design" at bounding box center [373, 346] width 264 height 15
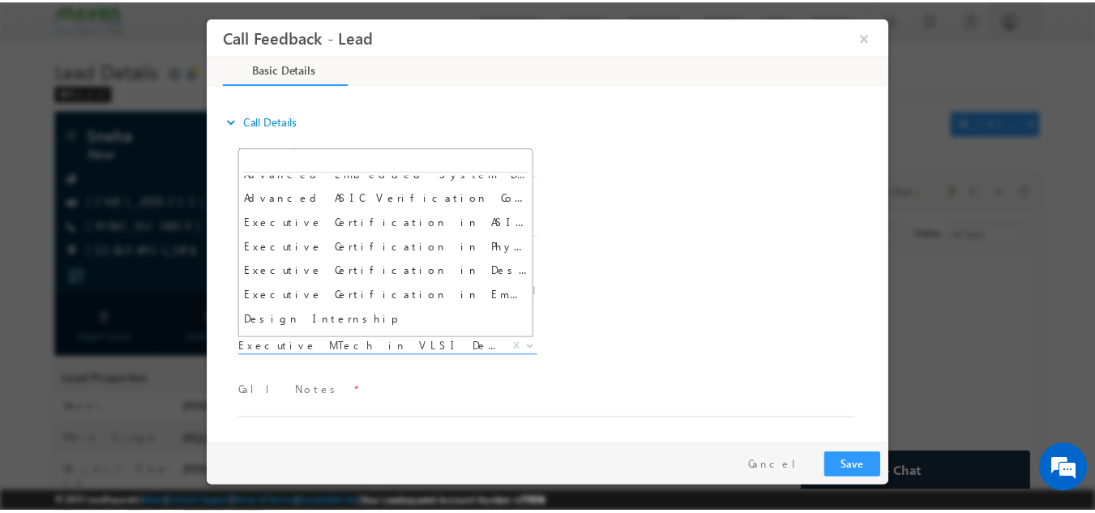
scroll to position [0, 0]
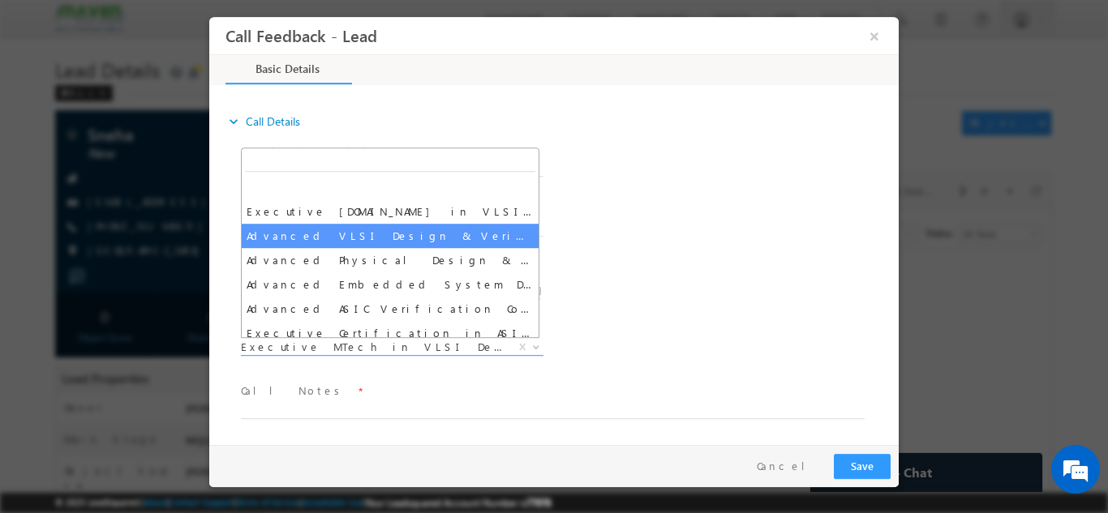
select select "Advanced VLSI Design & Verification Course"
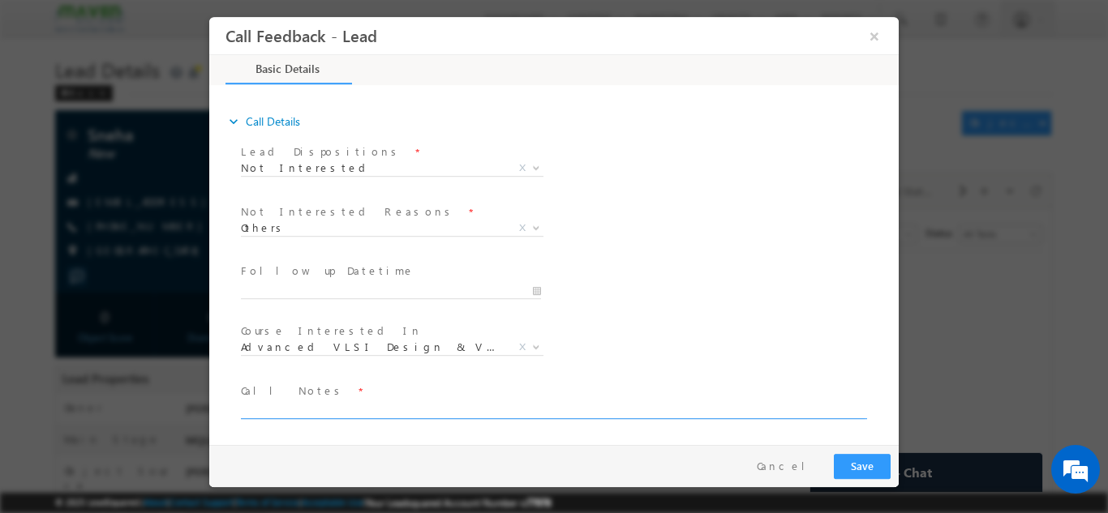
click at [302, 411] on textarea at bounding box center [553, 409] width 624 height 19
type textarea "Looking for Internship, in 4th Year."
click at [868, 466] on button "Save" at bounding box center [862, 465] width 57 height 25
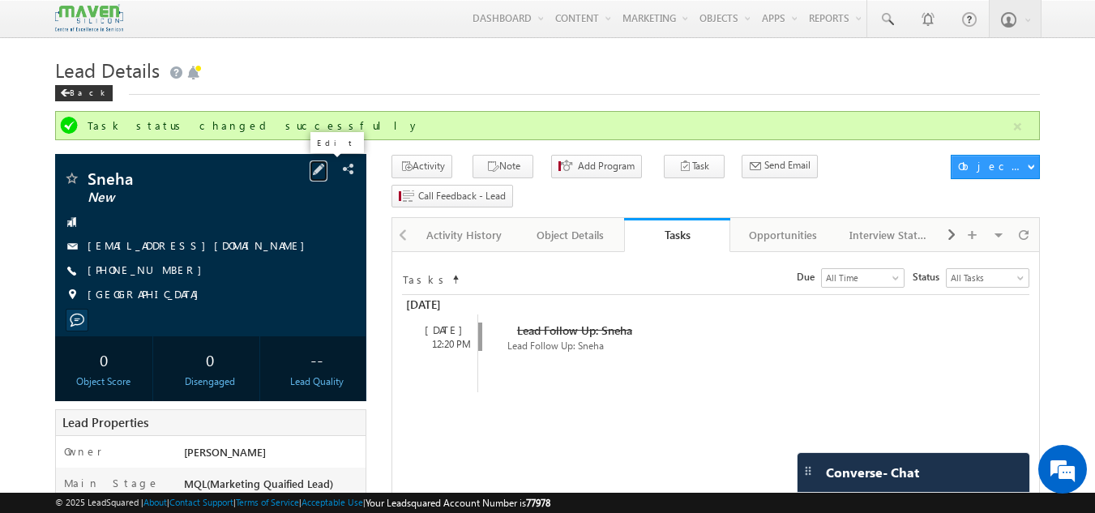
click at [328, 171] on span at bounding box center [319, 170] width 18 height 18
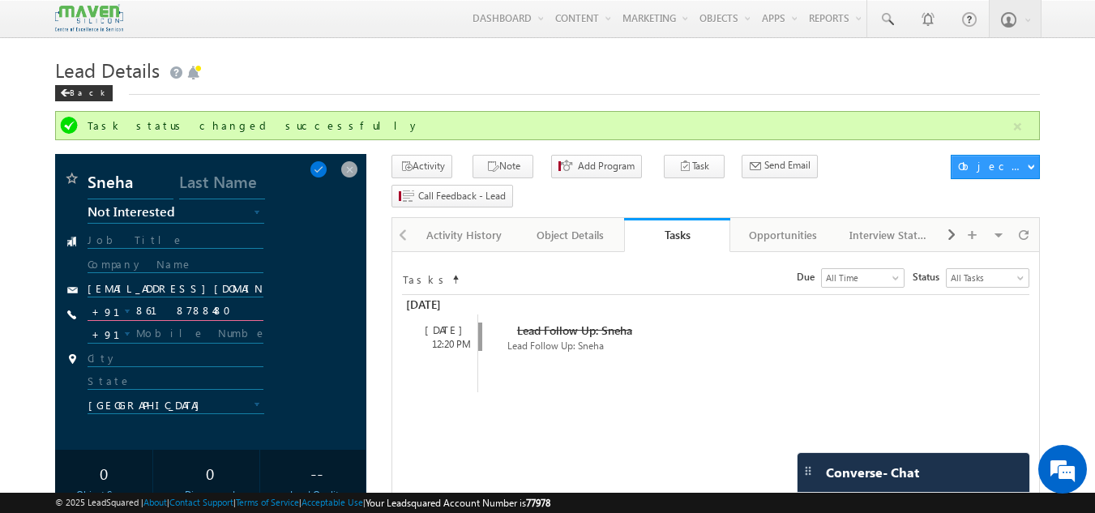
click at [206, 312] on input "8618788480" at bounding box center [176, 311] width 177 height 19
click at [350, 178] on span at bounding box center [350, 170] width 18 height 18
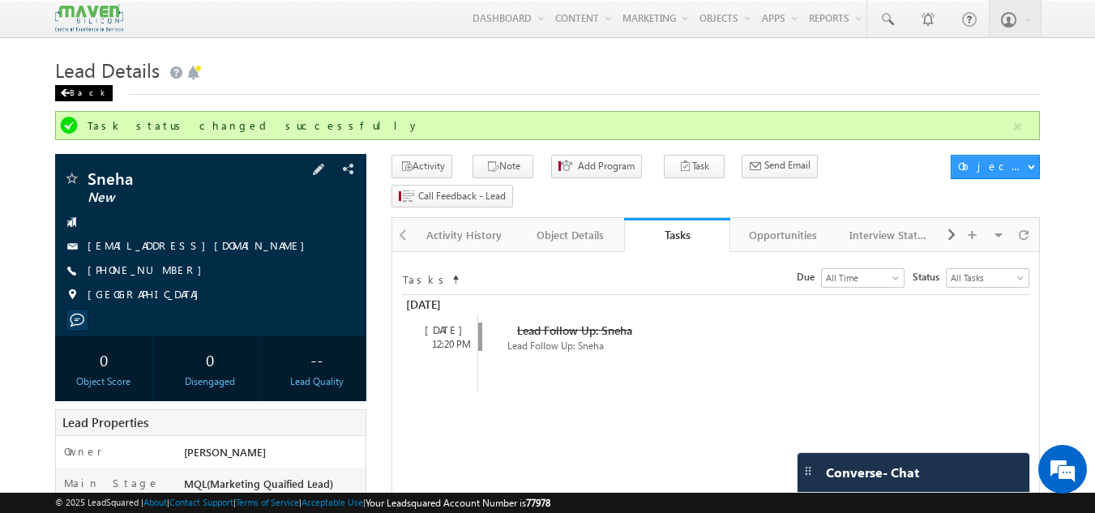
click at [75, 99] on div "Back" at bounding box center [84, 93] width 58 height 16
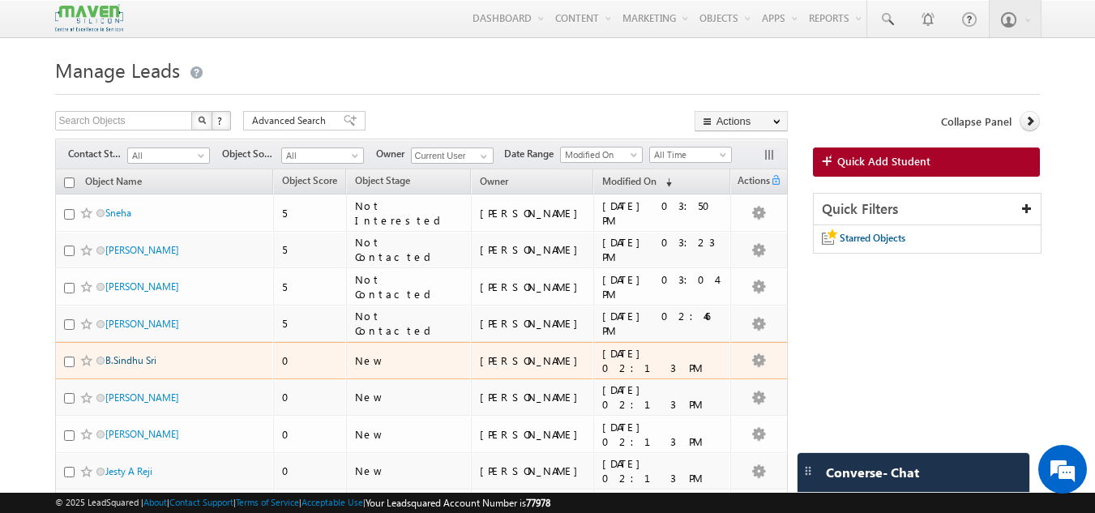
click at [144, 365] on link "B.Sindhu Sri" at bounding box center [130, 360] width 51 height 12
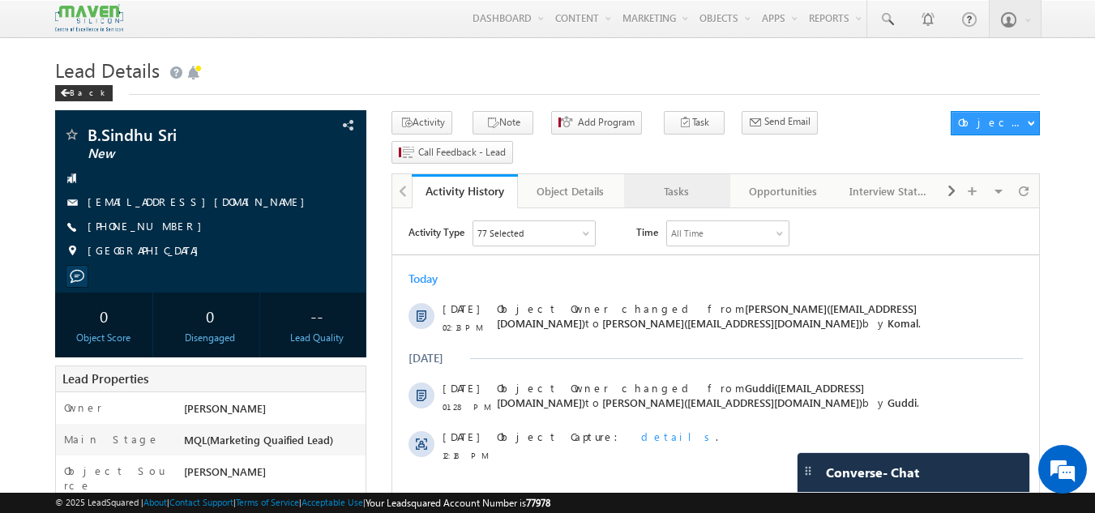
click at [674, 182] on div "Tasks" at bounding box center [676, 191] width 79 height 19
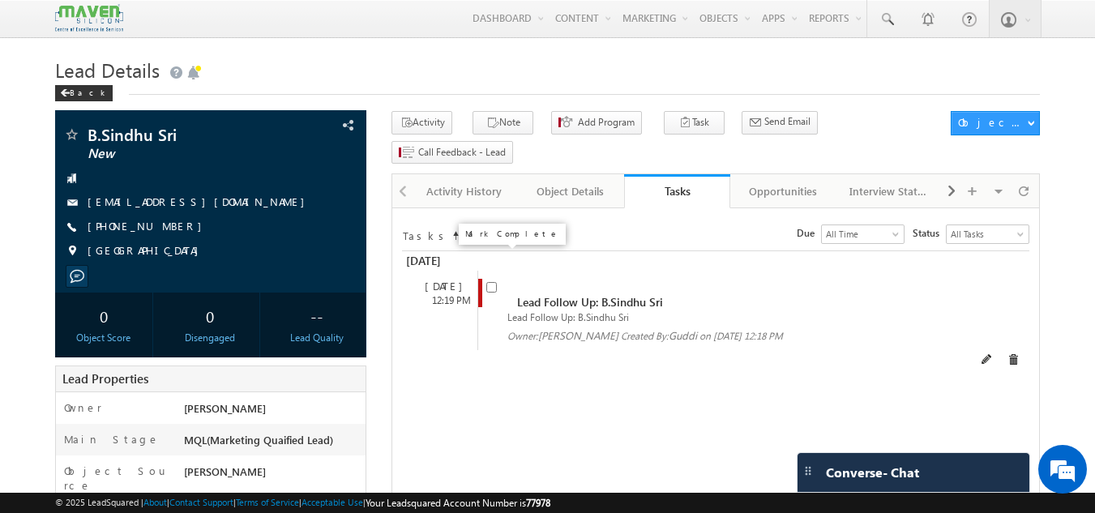
click at [488, 282] on input "checkbox" at bounding box center [491, 287] width 11 height 11
checkbox input "false"
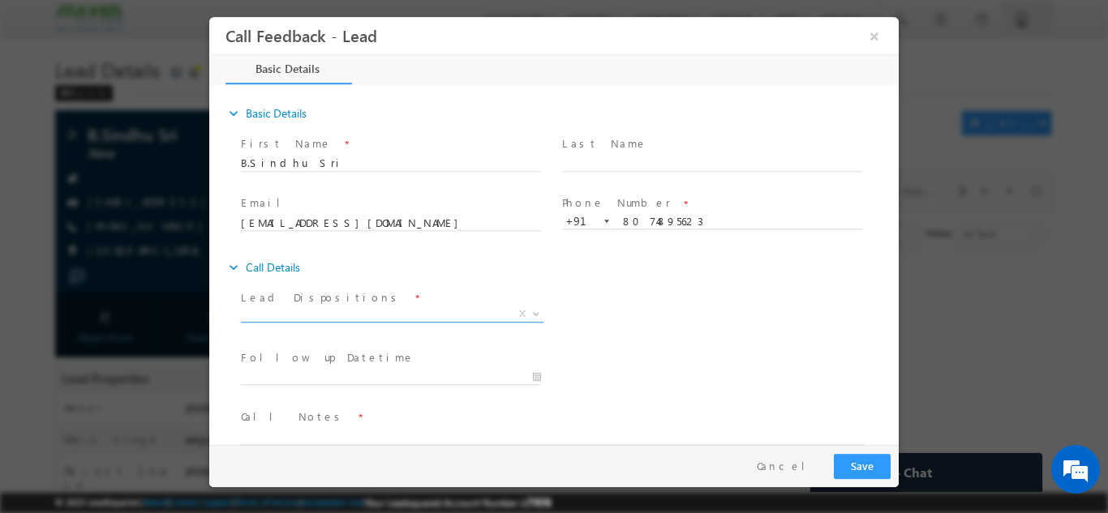
click at [336, 310] on span "X" at bounding box center [392, 314] width 302 height 16
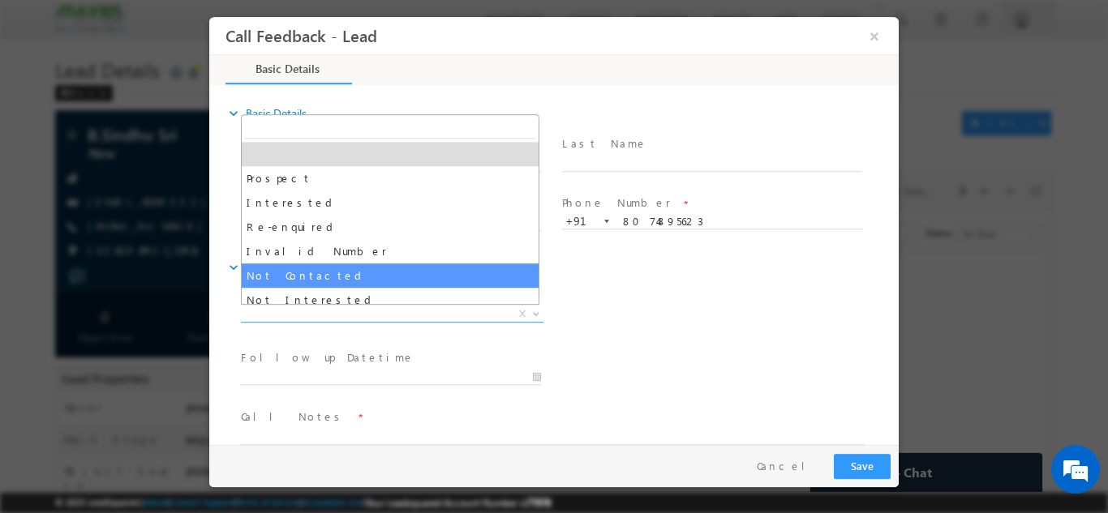
select select "Not Contacted"
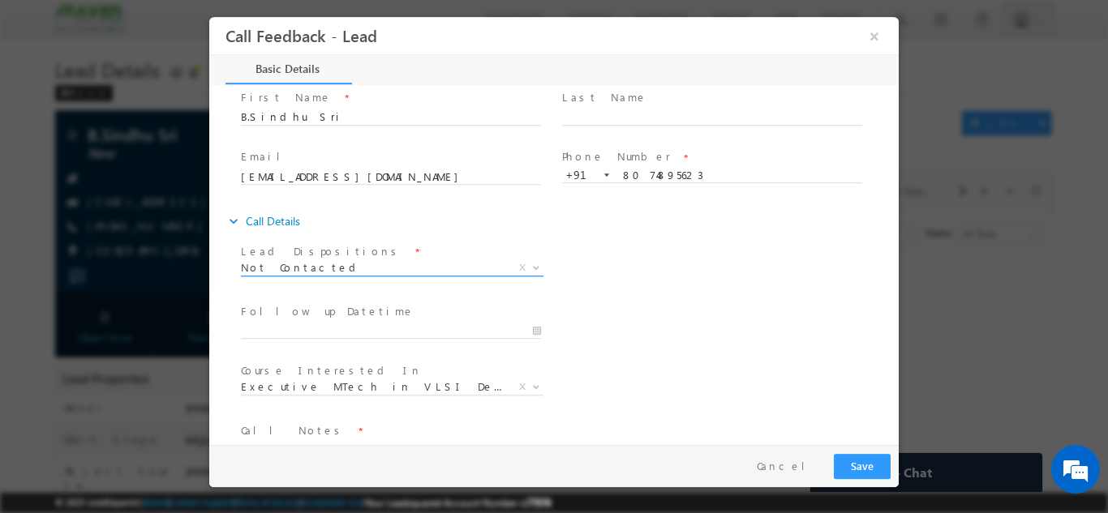
scroll to position [86, 0]
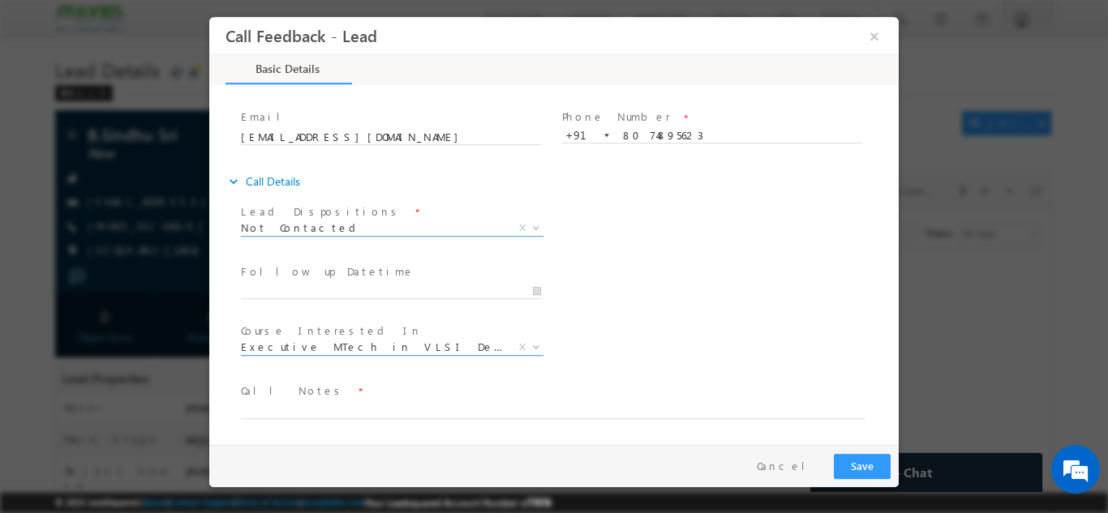
click at [343, 348] on span "Executive MTech in VLSI Design" at bounding box center [373, 346] width 264 height 15
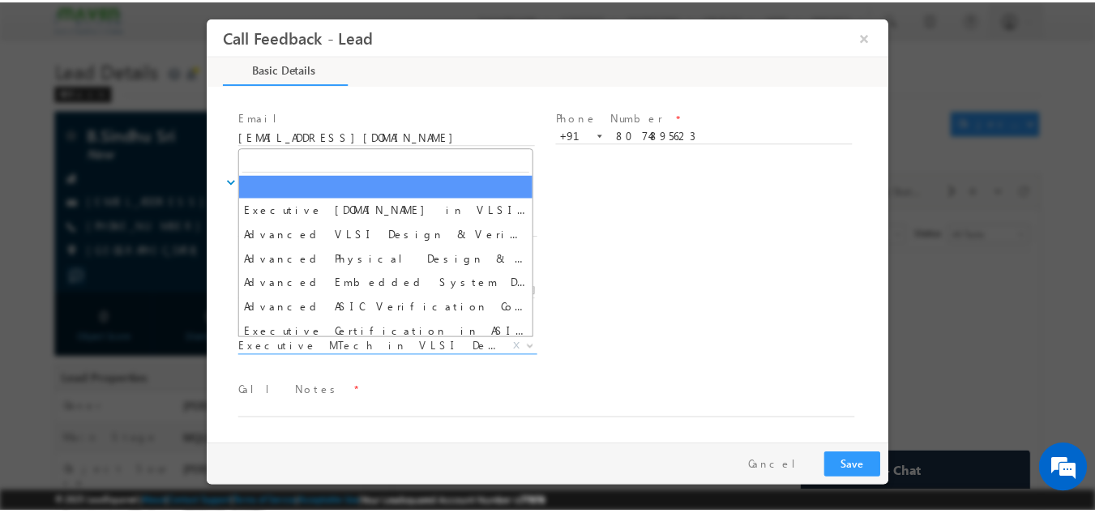
scroll to position [0, 0]
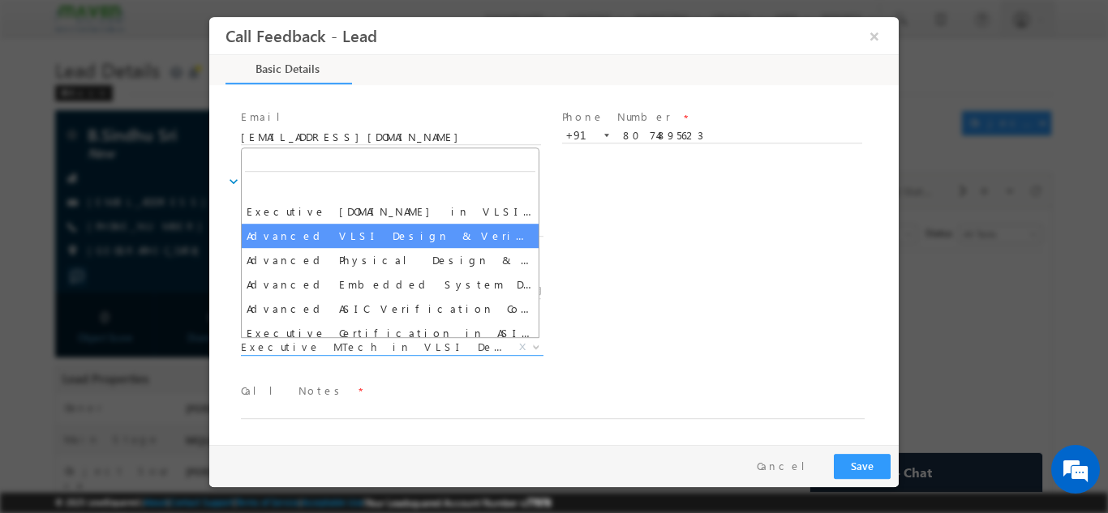
select select "Advanced VLSI Design & Verification Course"
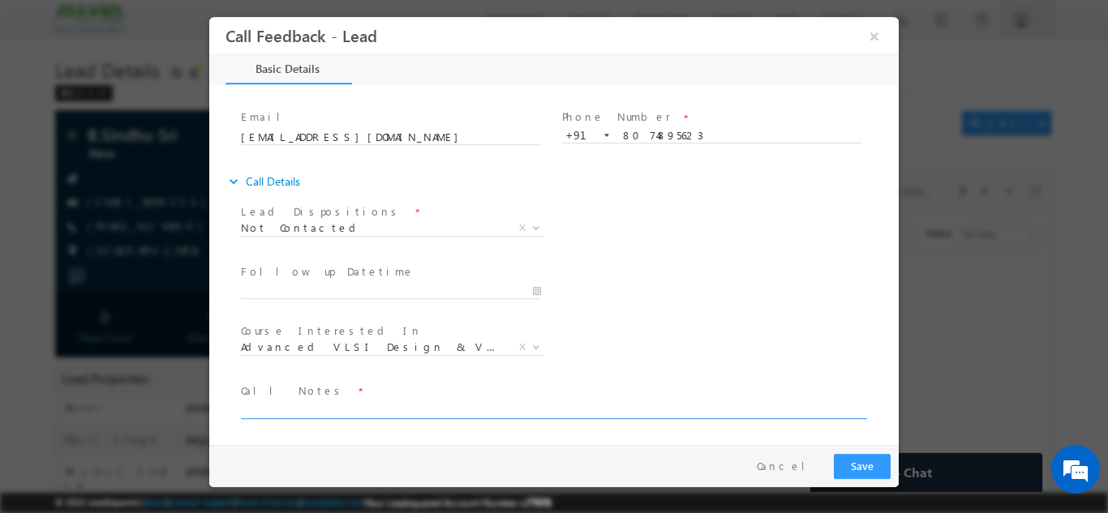
click at [311, 404] on textarea at bounding box center [553, 409] width 624 height 19
type textarea "DNP"
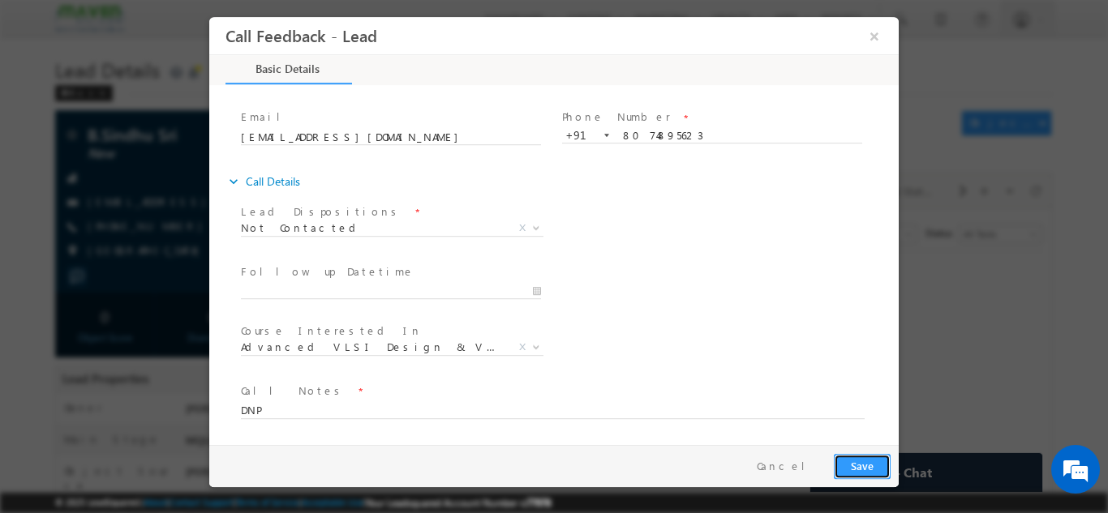
click at [864, 467] on button "Save" at bounding box center [862, 465] width 57 height 25
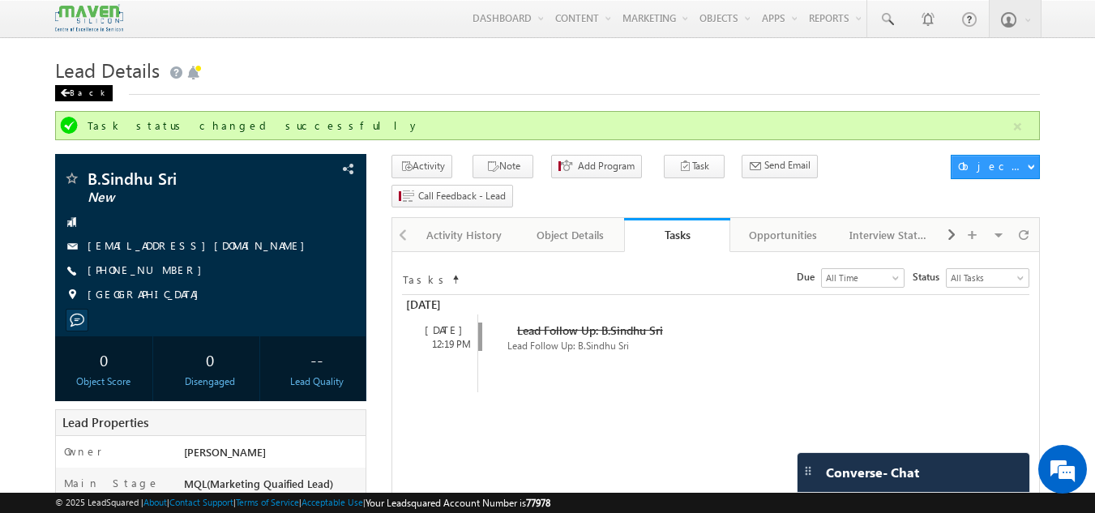
click at [75, 88] on div "Back" at bounding box center [84, 93] width 58 height 16
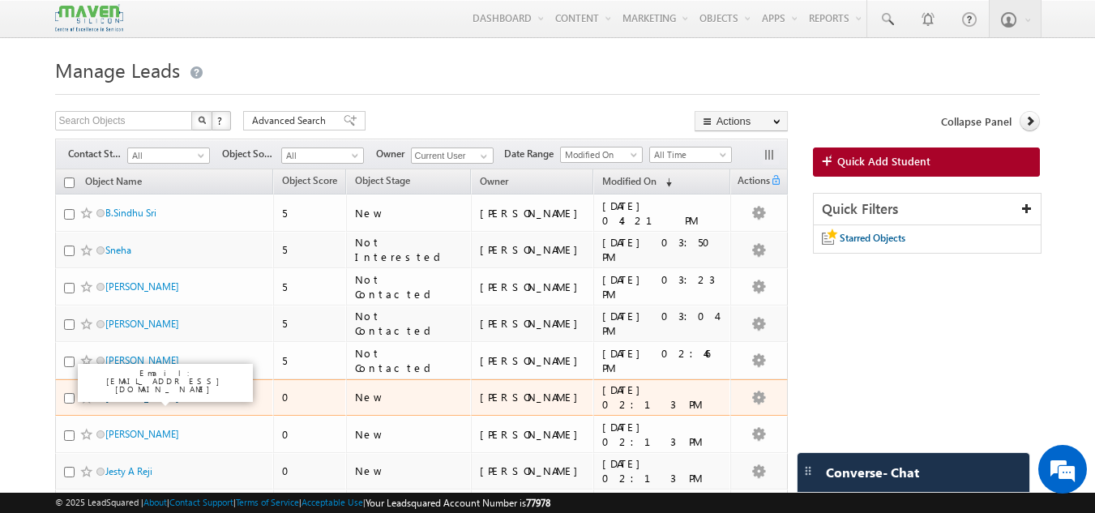
click at [128, 401] on link "[PERSON_NAME]" at bounding box center [142, 398] width 74 height 12
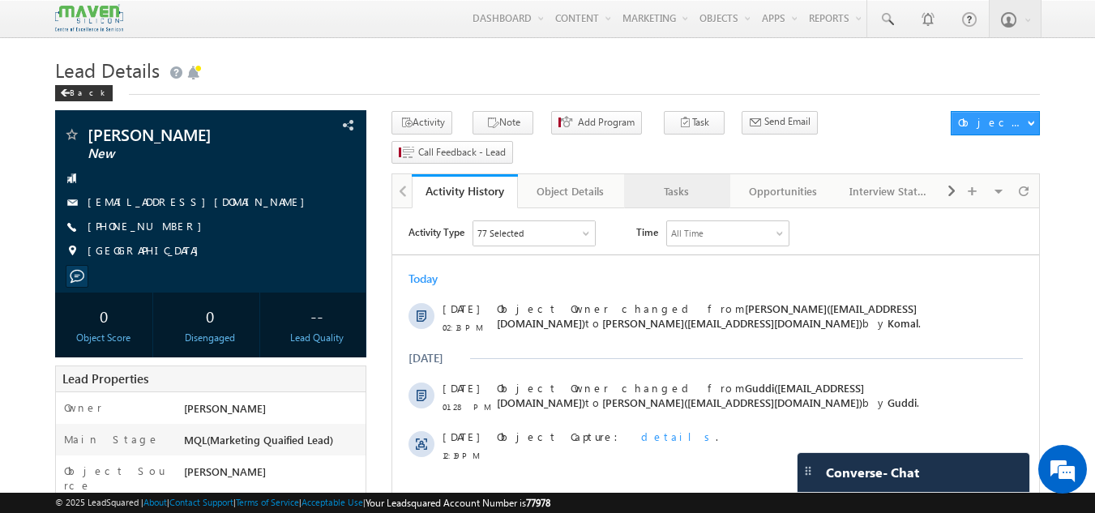
click at [675, 182] on div "Tasks" at bounding box center [676, 191] width 79 height 19
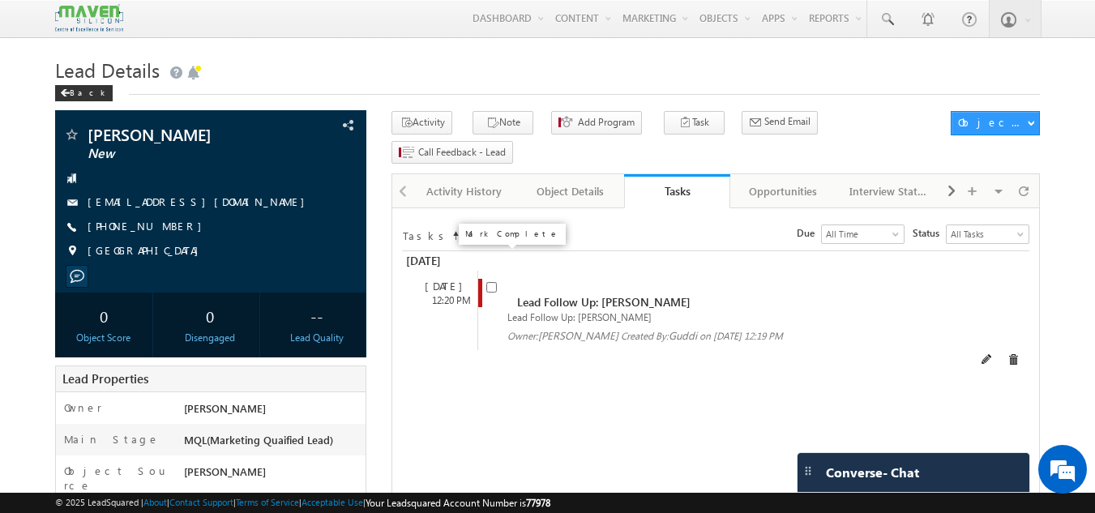
click at [497, 279] on span at bounding box center [491, 286] width 11 height 14
click at [502, 279] on span at bounding box center [495, 294] width 18 height 30
click at [495, 282] on input "checkbox" at bounding box center [491, 287] width 11 height 11
checkbox input "false"
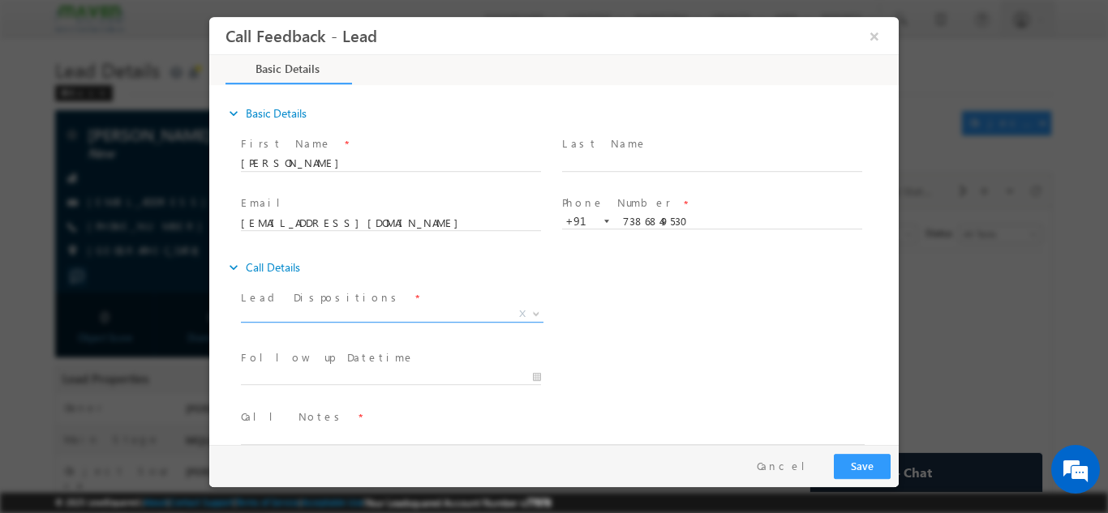
click at [385, 318] on span "X" at bounding box center [392, 314] width 302 height 16
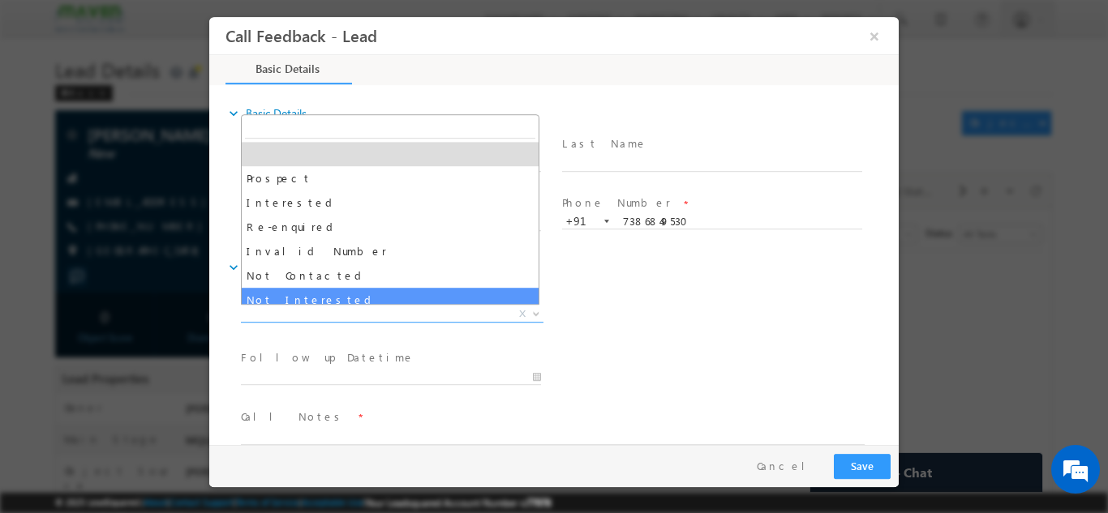
select select "Not Interested"
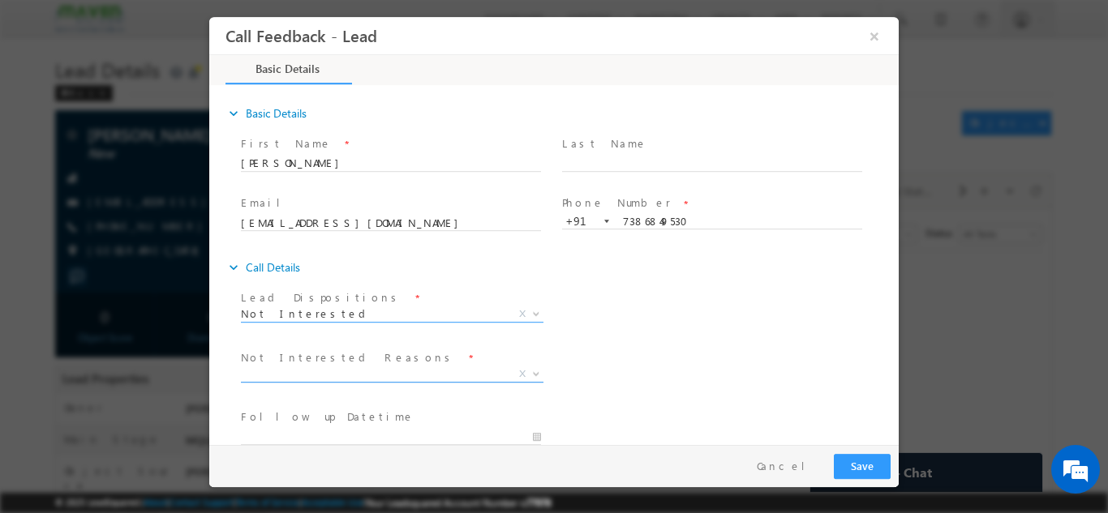
click at [320, 371] on span "X" at bounding box center [392, 374] width 302 height 16
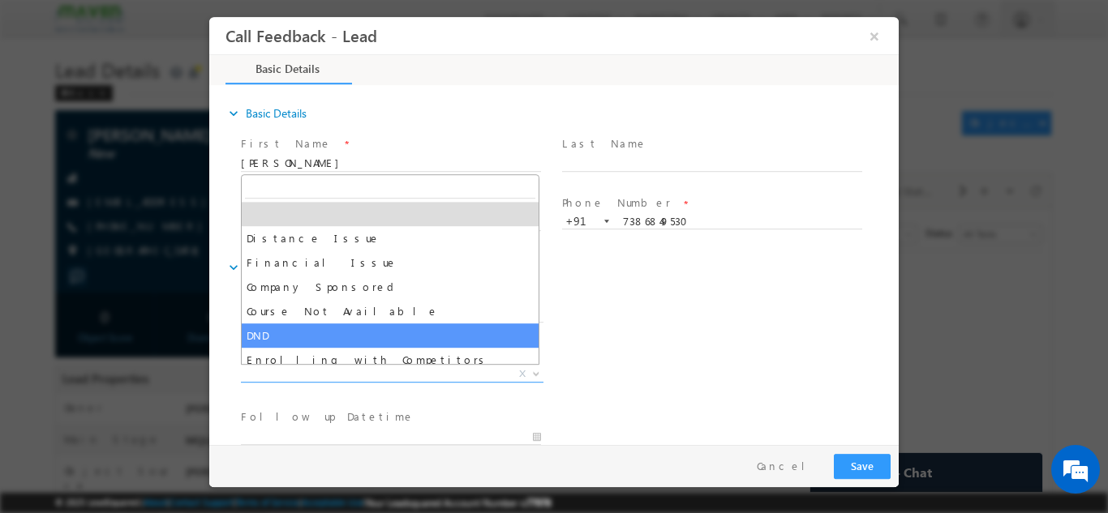
scroll to position [32, 0]
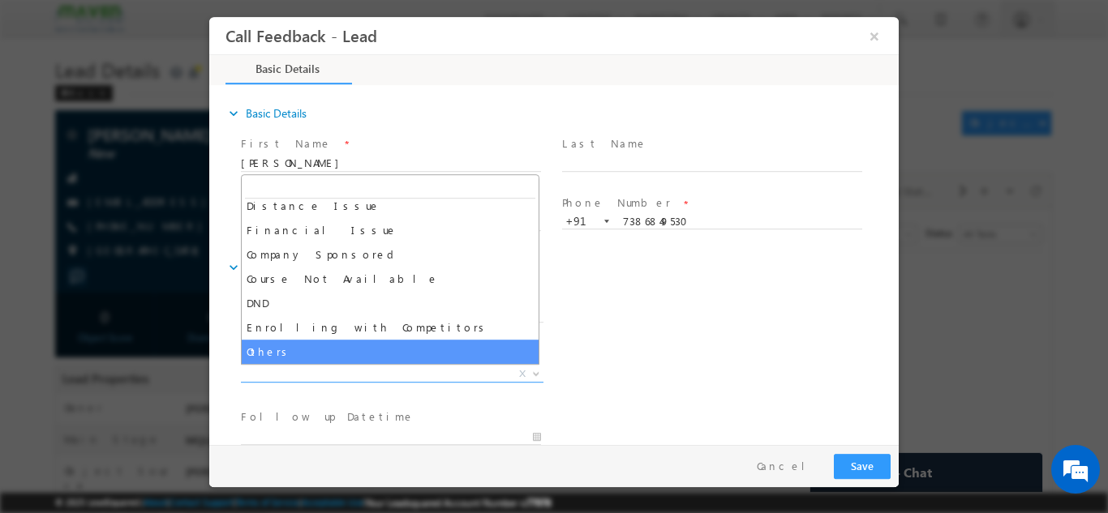
select select "Others"
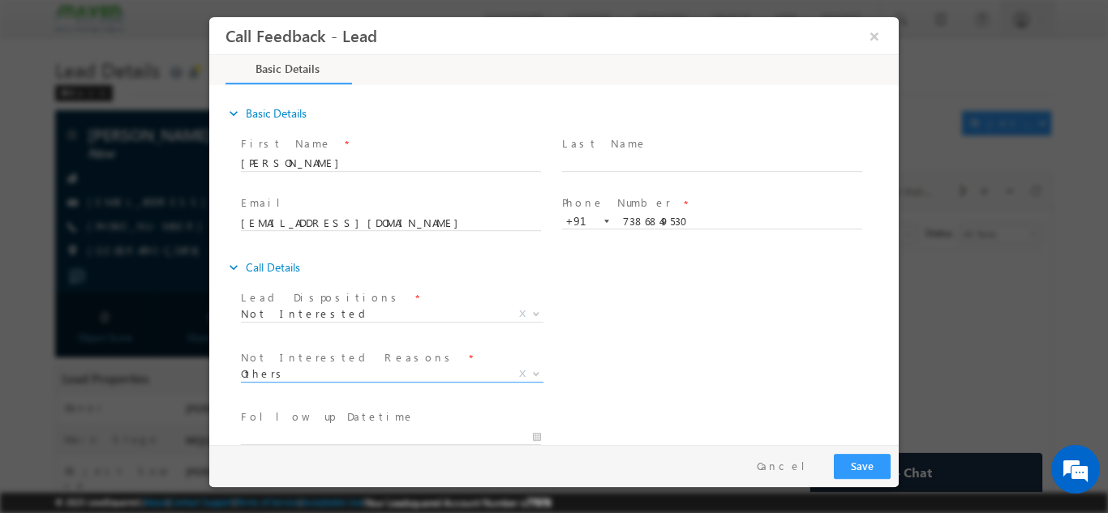
scroll to position [146, 0]
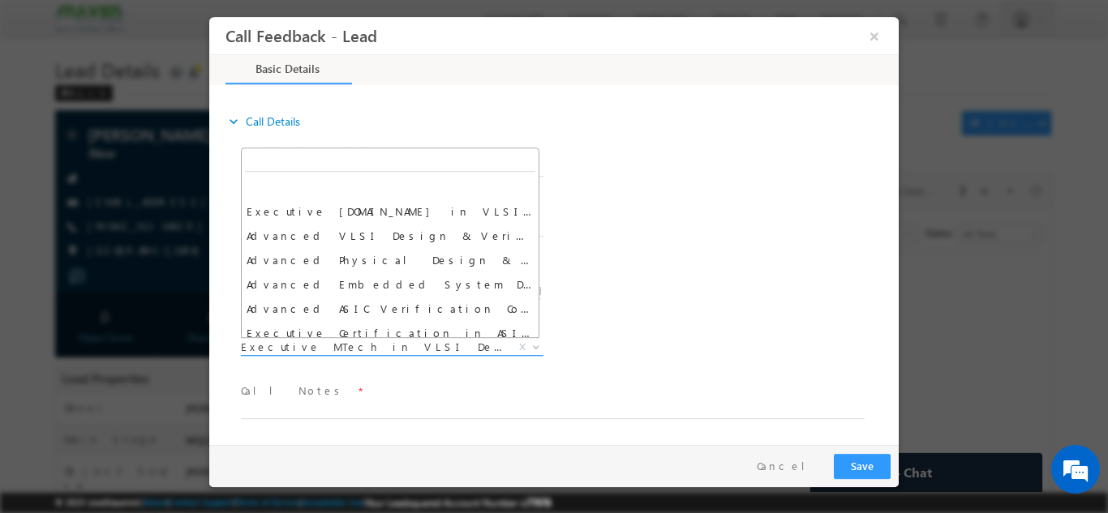
click at [393, 354] on span "Executive M.Tech in VLSI Design Advanced VLSI Design & Verification Course Adva…" at bounding box center [398, 349] width 315 height 19
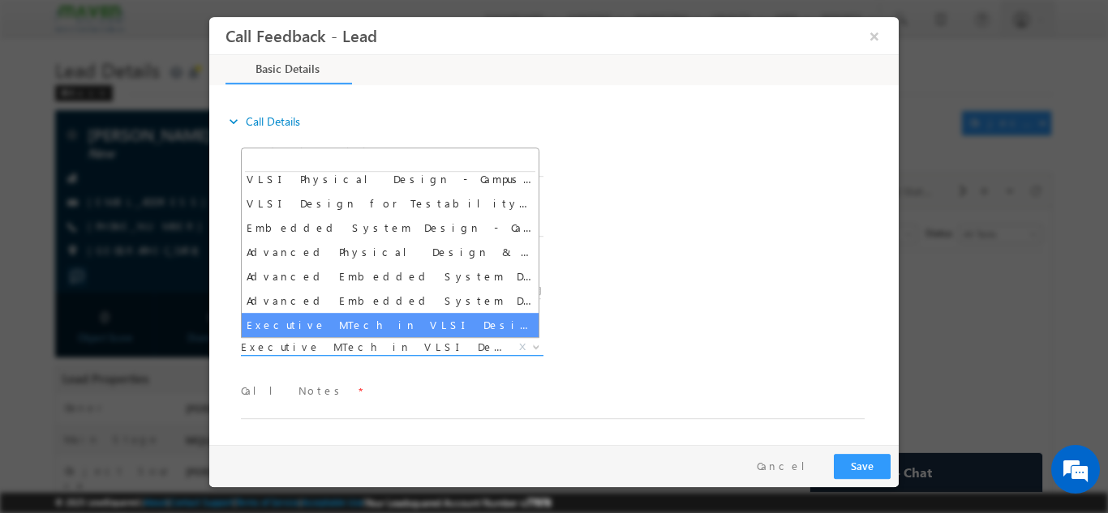
click at [401, 345] on span "Executive MTech in VLSI Design" at bounding box center [373, 346] width 264 height 15
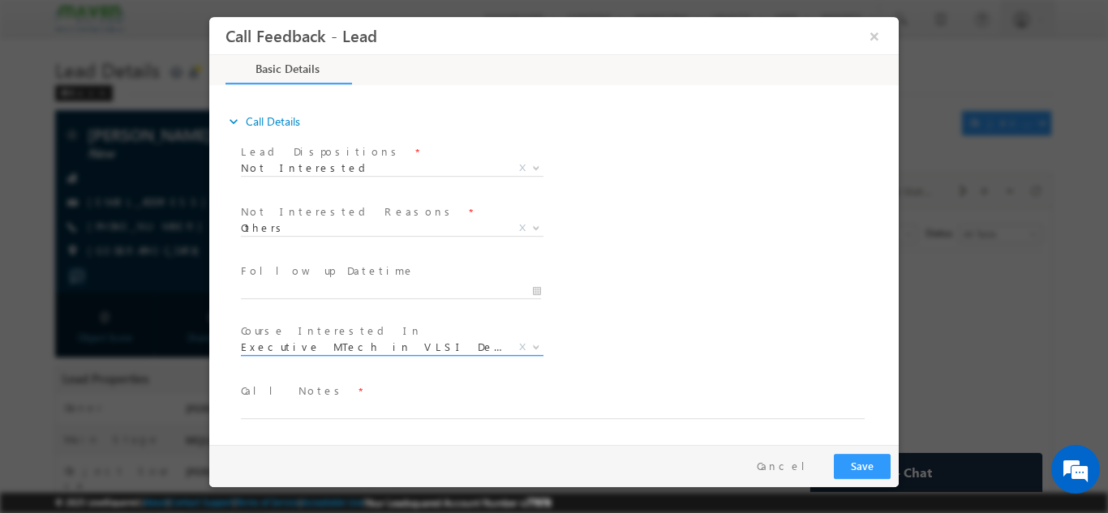
click at [401, 345] on span "Executive MTech in VLSI Design" at bounding box center [373, 346] width 264 height 15
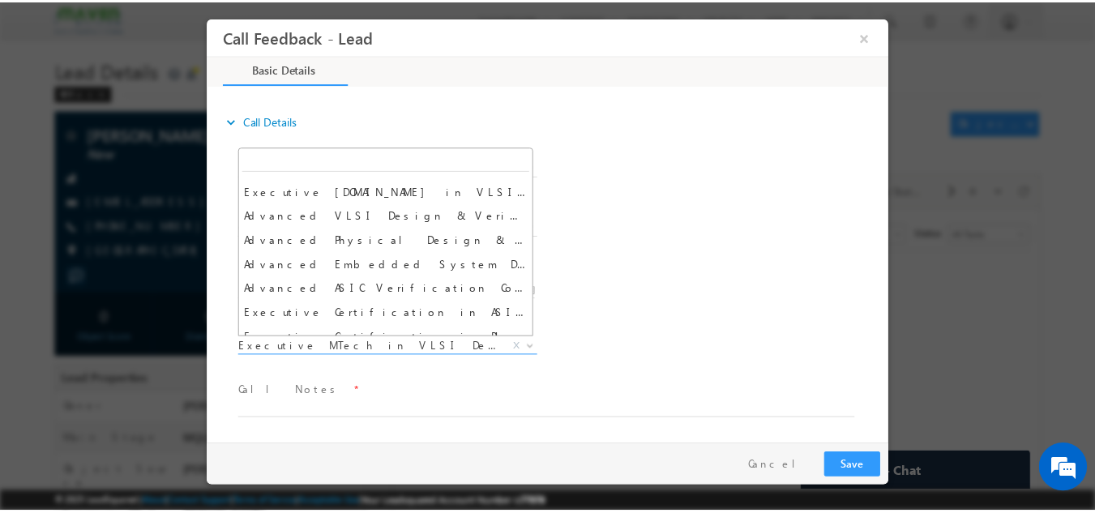
scroll to position [0, 0]
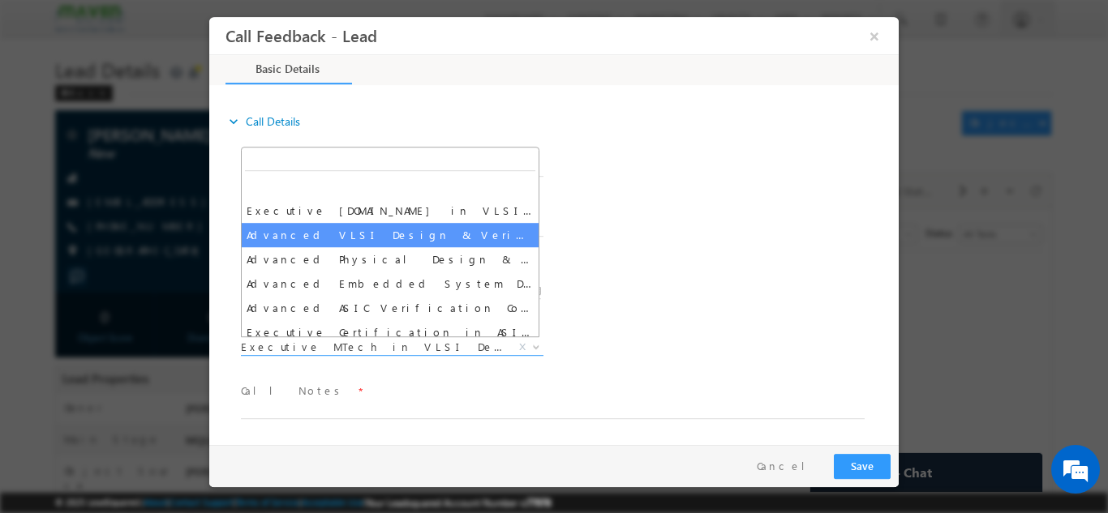
select select "Advanced VLSI Design & Verification Course"
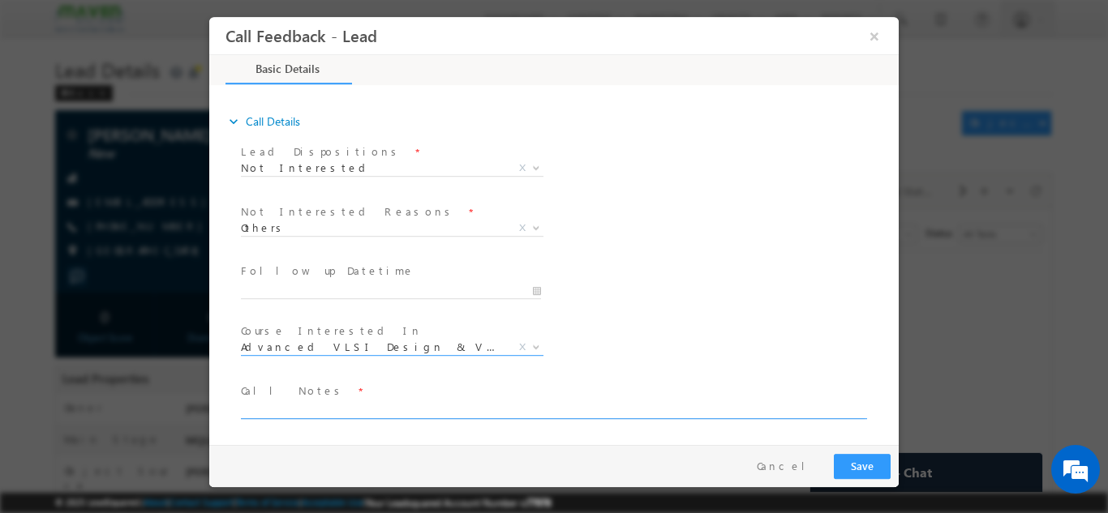
click at [350, 408] on textarea at bounding box center [553, 409] width 624 height 19
type textarea "Not interested as of now."
click at [881, 469] on button "Save" at bounding box center [862, 465] width 57 height 25
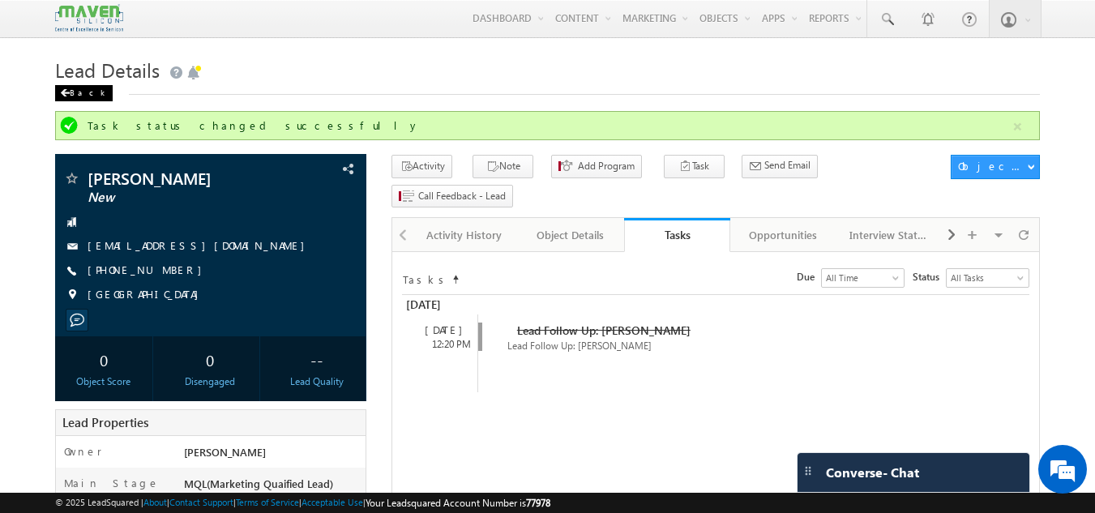
click at [81, 92] on div "Back" at bounding box center [84, 93] width 58 height 16
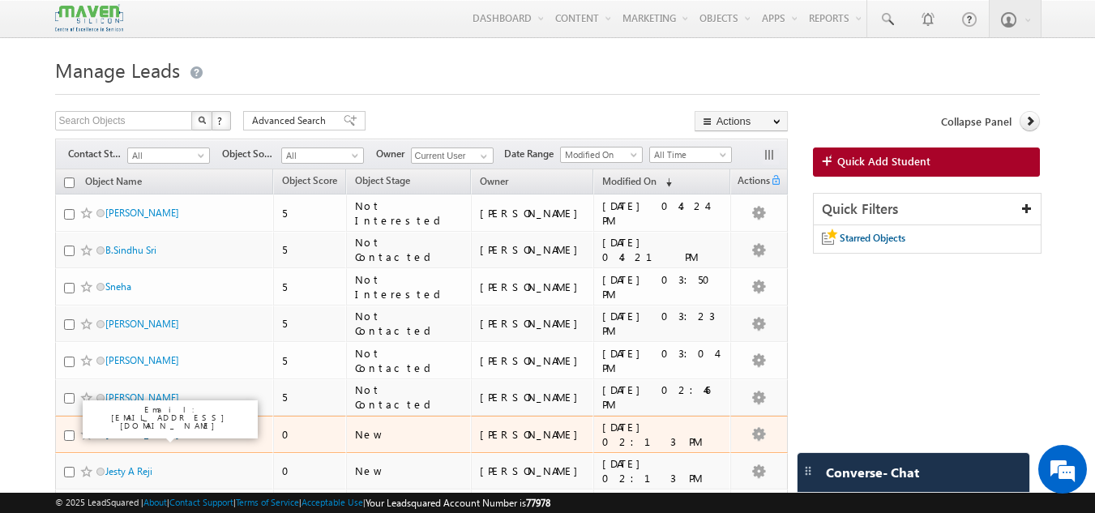
click at [126, 432] on link "[PERSON_NAME]" at bounding box center [142, 434] width 74 height 12
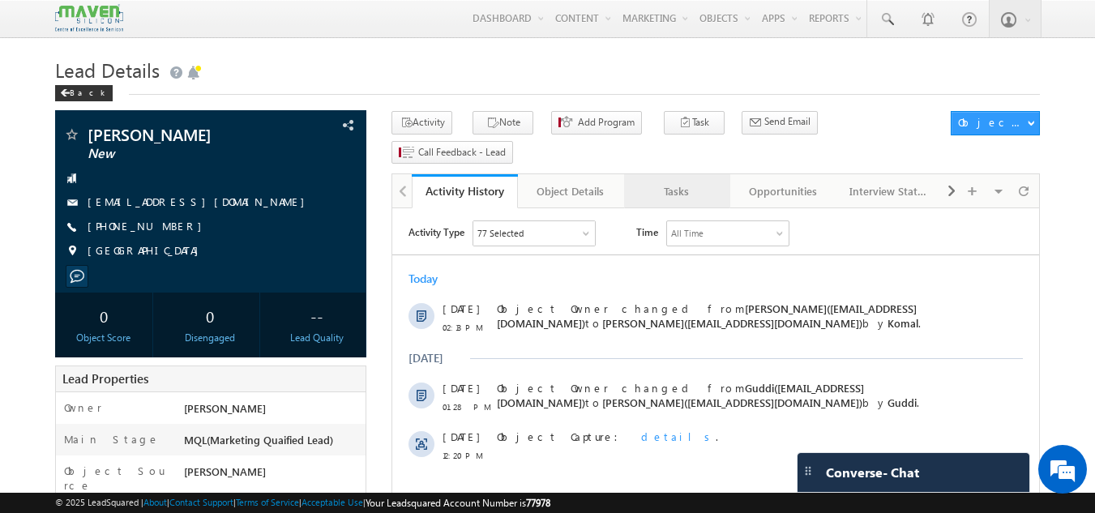
click at [672, 182] on div "Tasks" at bounding box center [676, 191] width 79 height 19
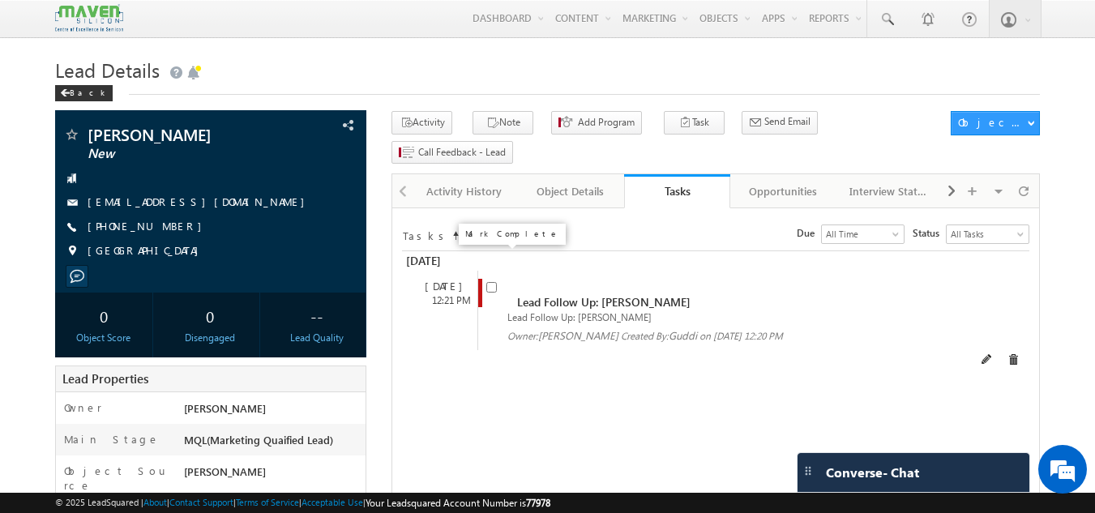
click at [487, 282] on input "checkbox" at bounding box center [491, 287] width 11 height 11
checkbox input "false"
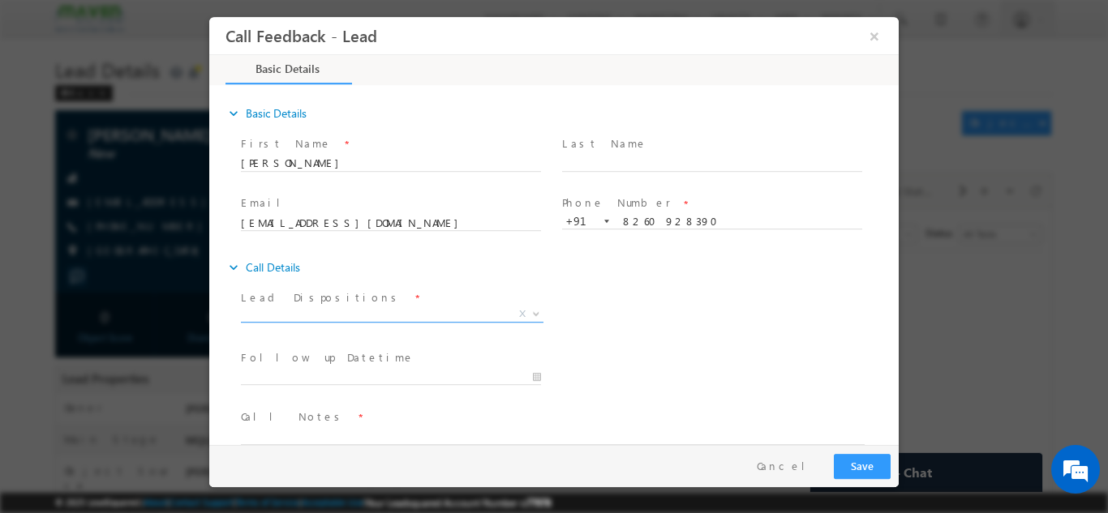
click at [329, 311] on span "X" at bounding box center [392, 314] width 302 height 16
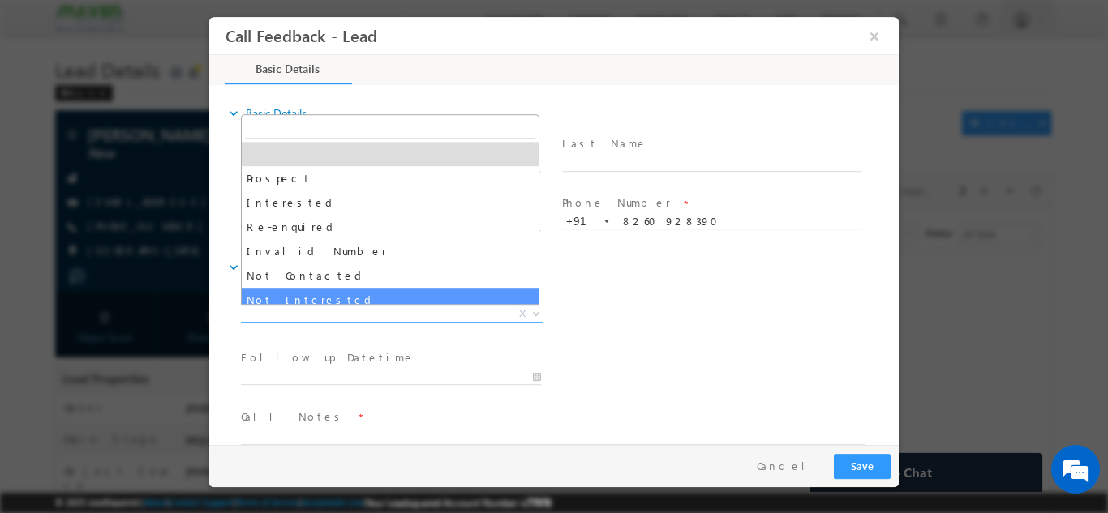
select select "Not Interested"
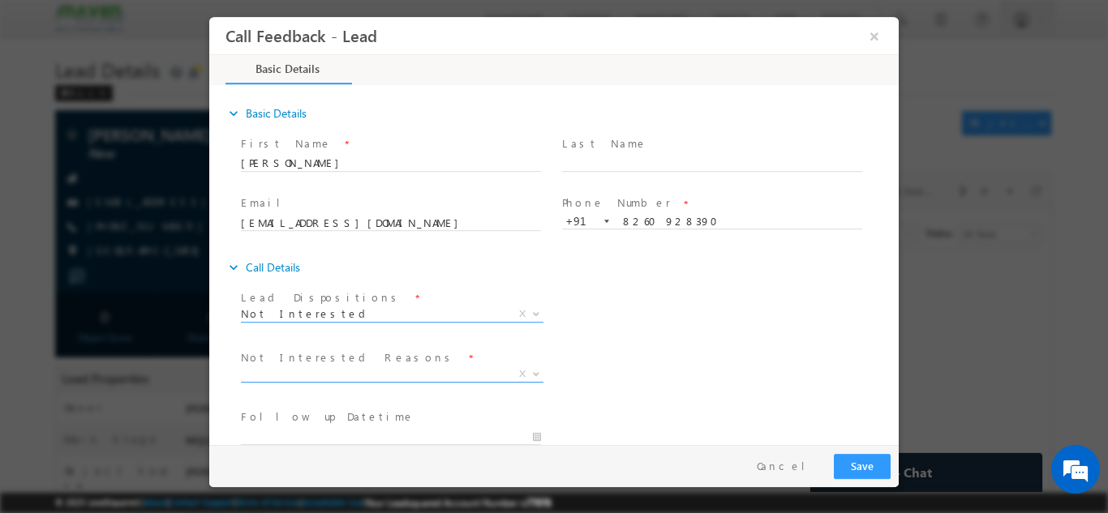
click at [306, 375] on span "X" at bounding box center [392, 374] width 302 height 16
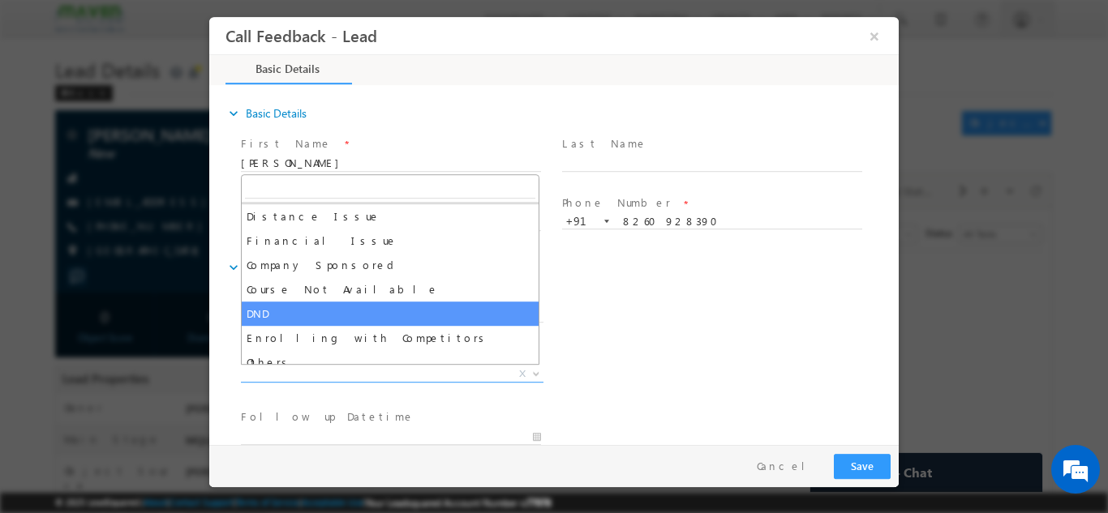
scroll to position [32, 0]
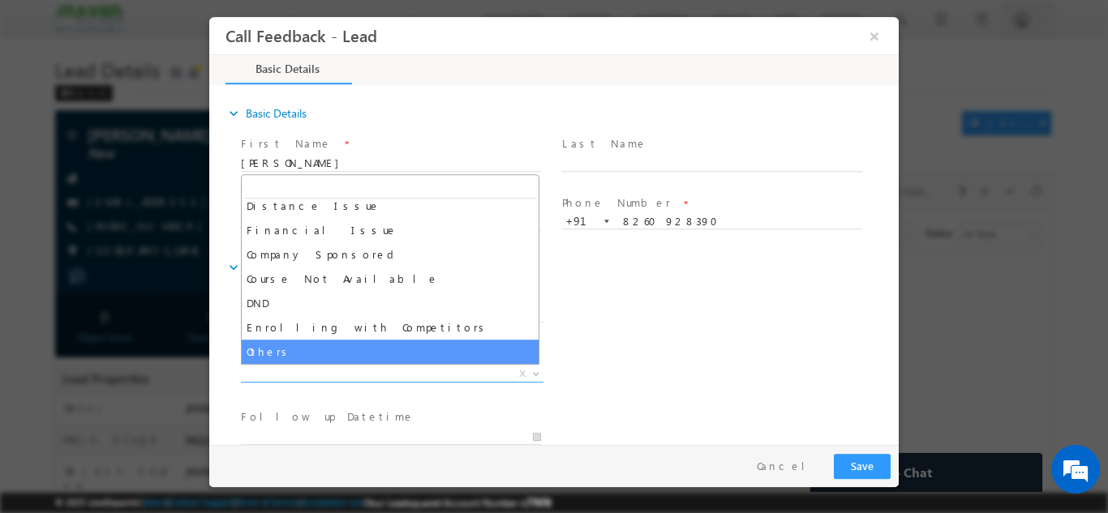
select select "Others"
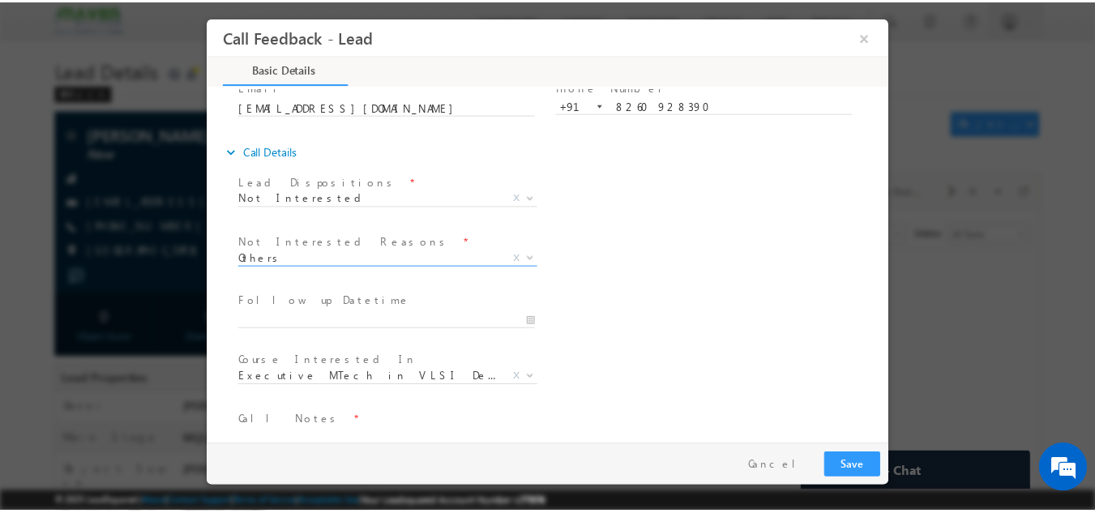
scroll to position [146, 0]
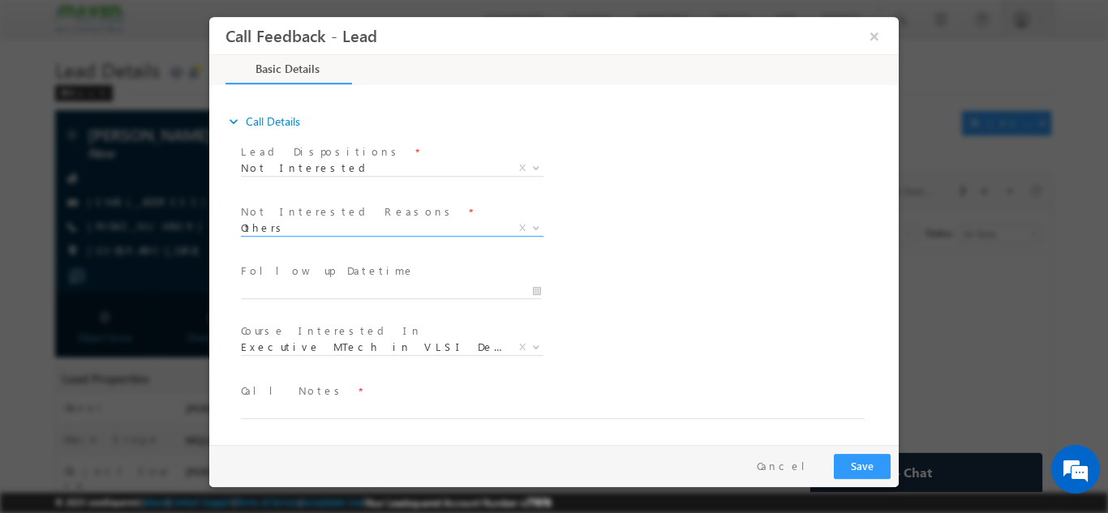
click at [350, 398] on span "Call Notes *" at bounding box center [544, 391] width 606 height 18
click at [358, 405] on textarea at bounding box center [553, 409] width 624 height 19
type textarea "Not looking for any program as of now."
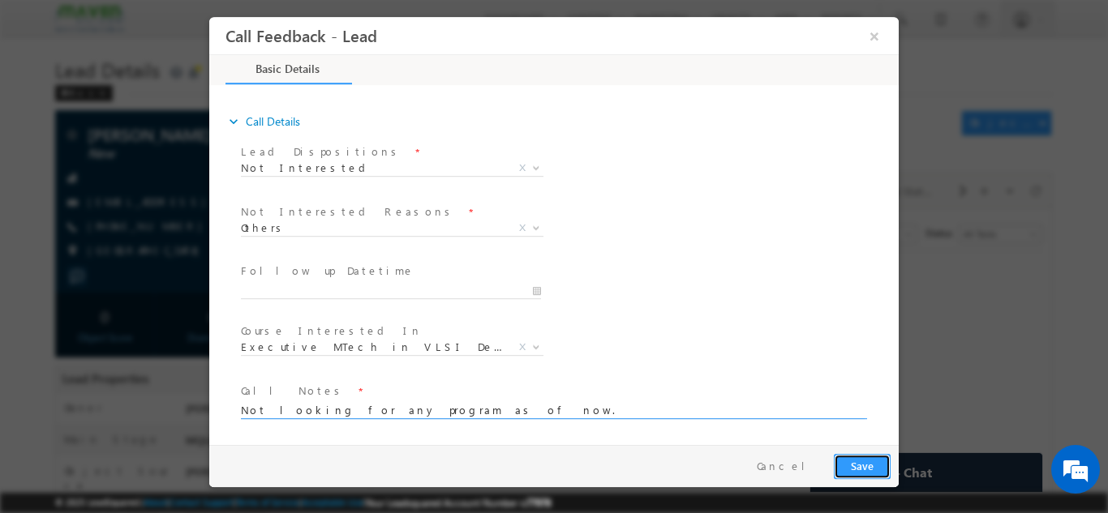
click at [868, 454] on button "Save" at bounding box center [862, 465] width 57 height 25
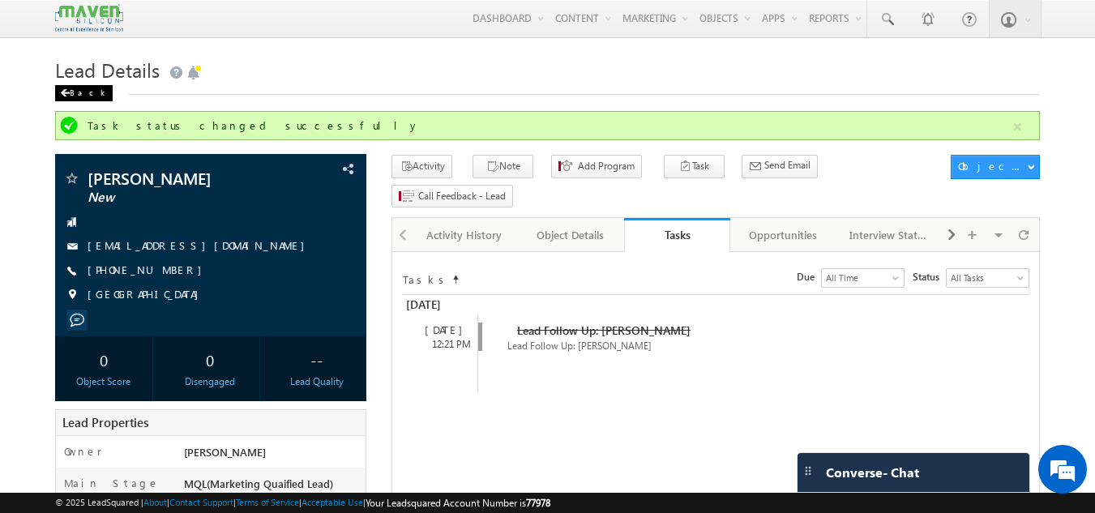
click at [85, 90] on div "Back" at bounding box center [84, 93] width 58 height 16
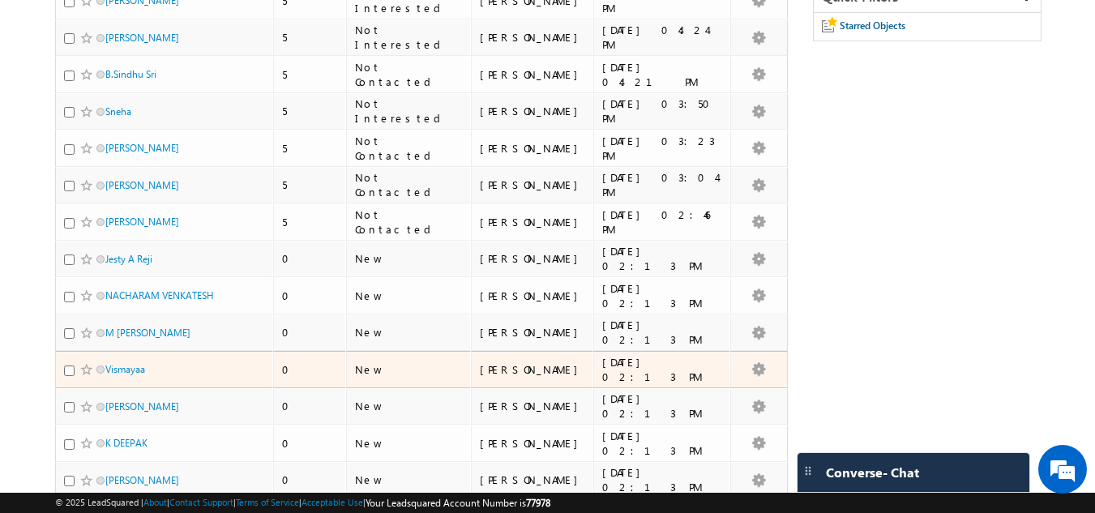
scroll to position [243, 0]
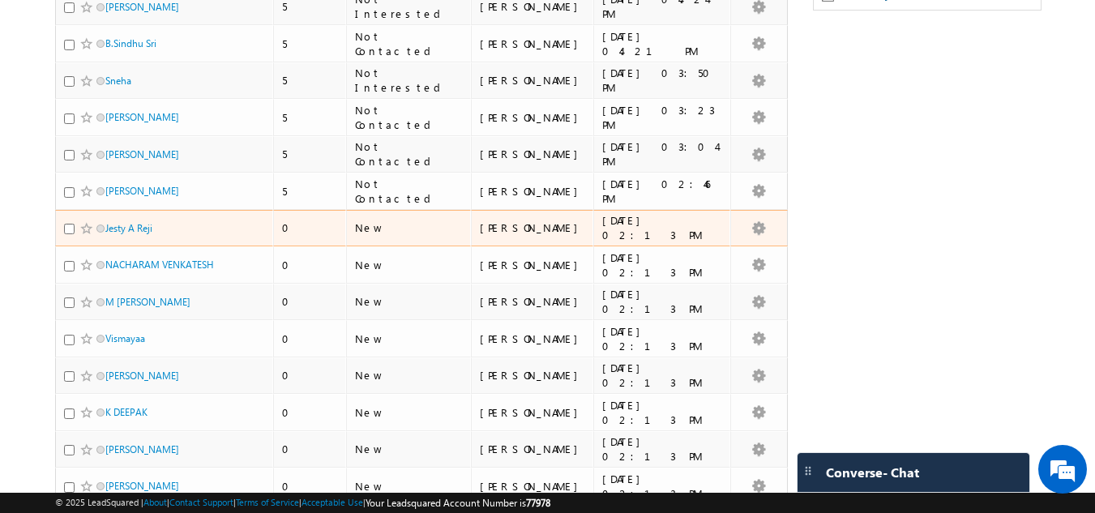
click at [141, 238] on div "Jesty A Reji" at bounding box center [165, 232] width 203 height 23
click at [149, 233] on link "Jesty A Reji" at bounding box center [128, 228] width 47 height 12
